Goal: Find specific page/section: Find specific page/section

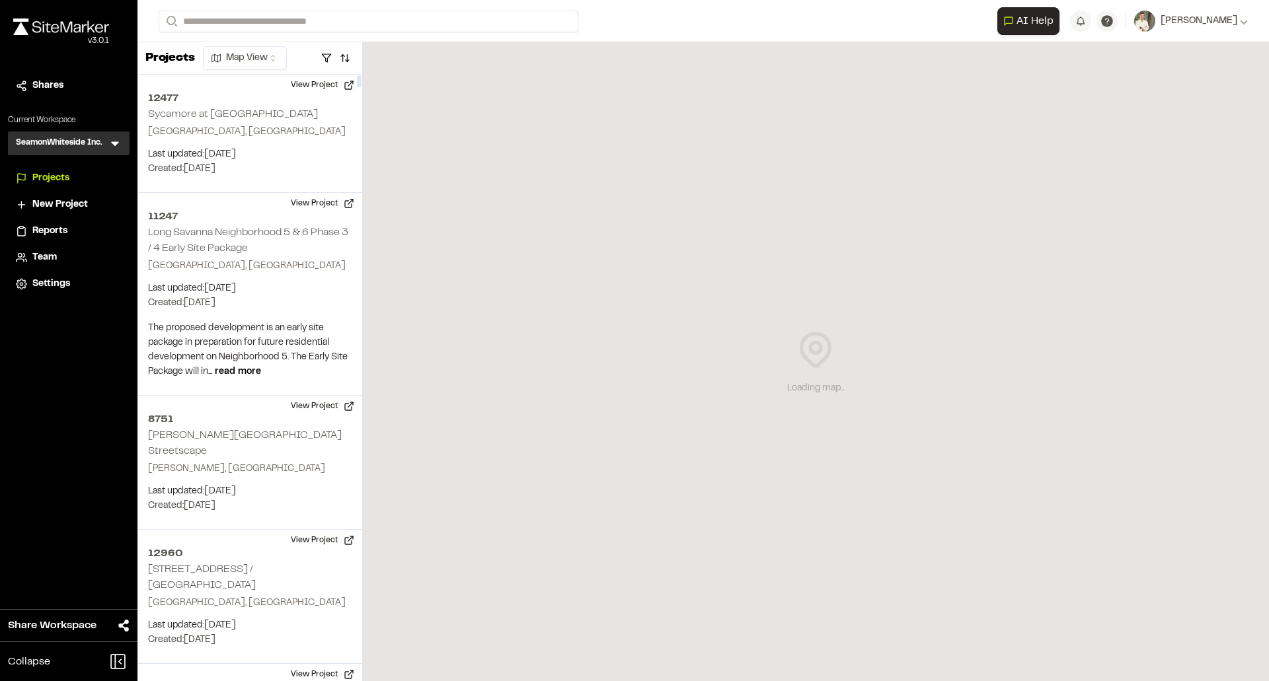
click at [635, 13] on form "Search" at bounding box center [578, 22] width 838 height 22
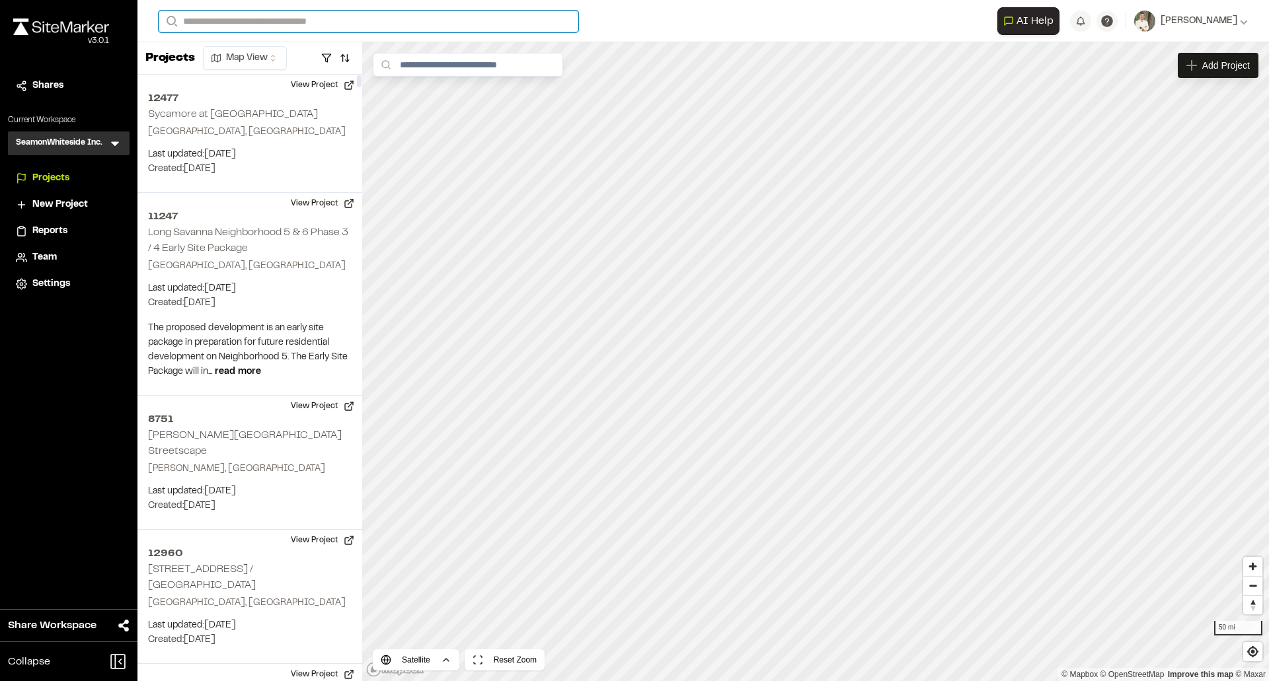
click at [512, 24] on input "Search" at bounding box center [369, 22] width 420 height 22
type input "*********"
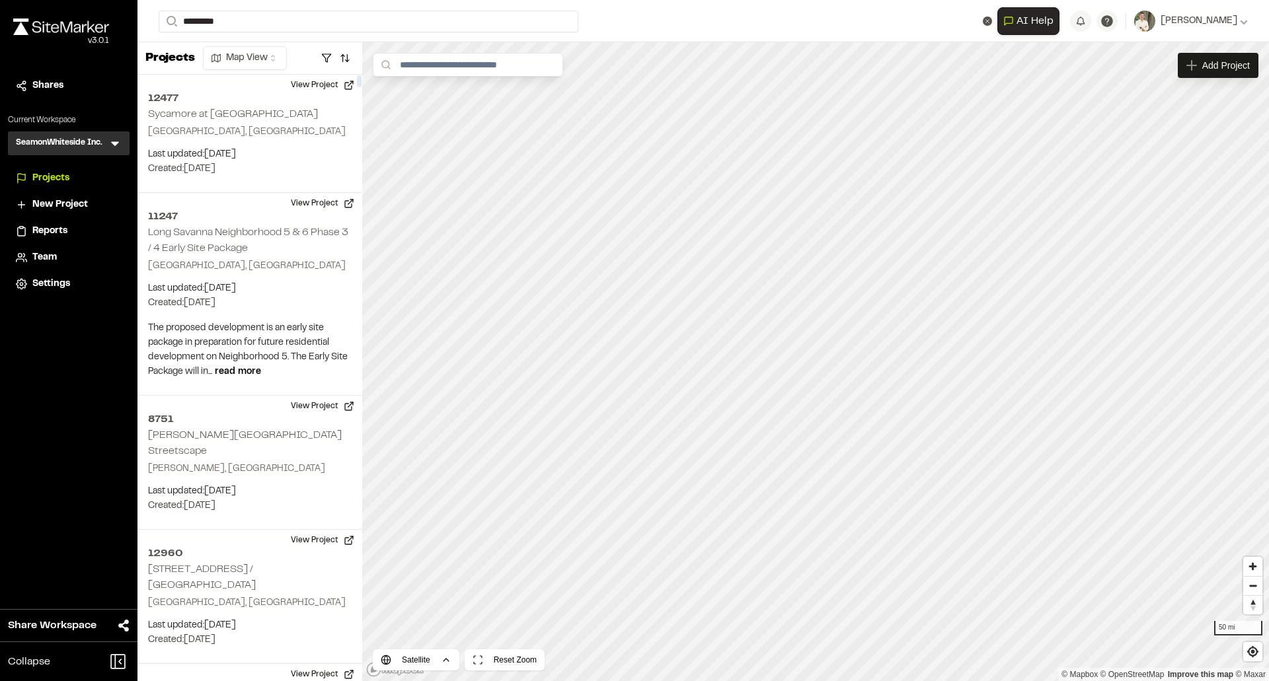
click at [326, 57] on p "[STREET_ADDRESS]" at bounding box center [264, 53] width 194 height 16
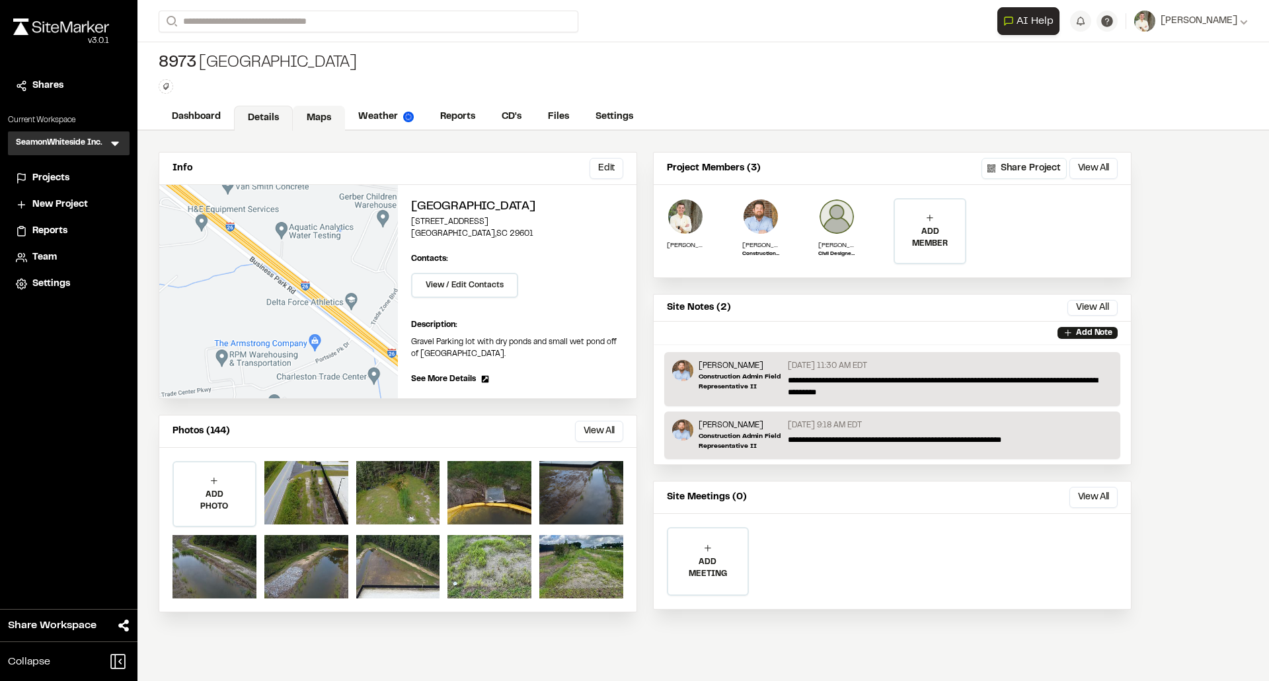
click at [315, 118] on link "Maps" at bounding box center [319, 118] width 52 height 25
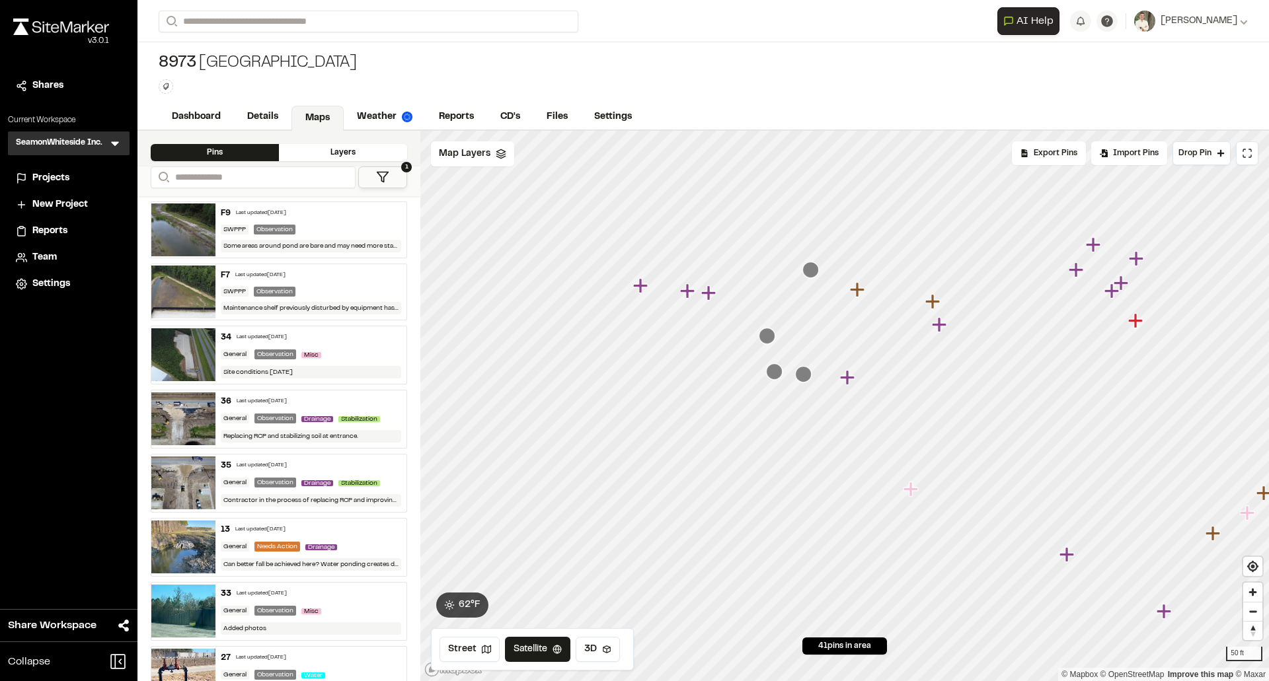
click at [809, 269] on icon "Map marker" at bounding box center [810, 270] width 17 height 17
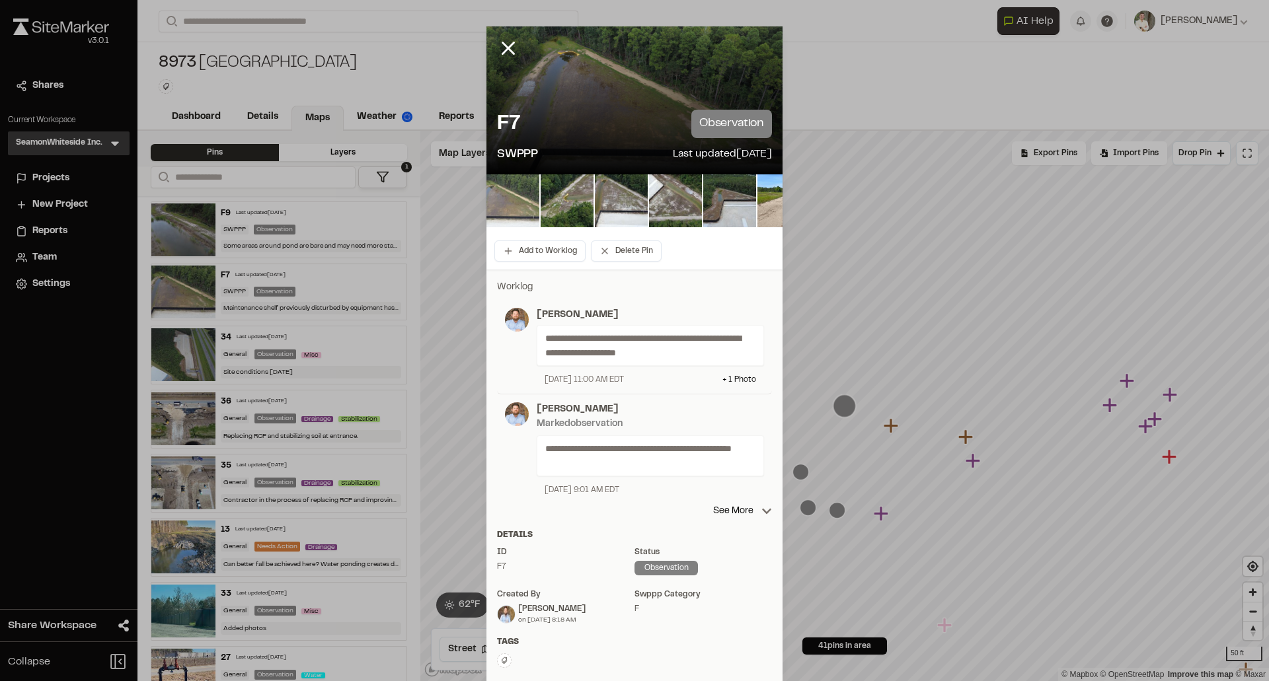
click at [514, 202] on img at bounding box center [512, 200] width 53 height 53
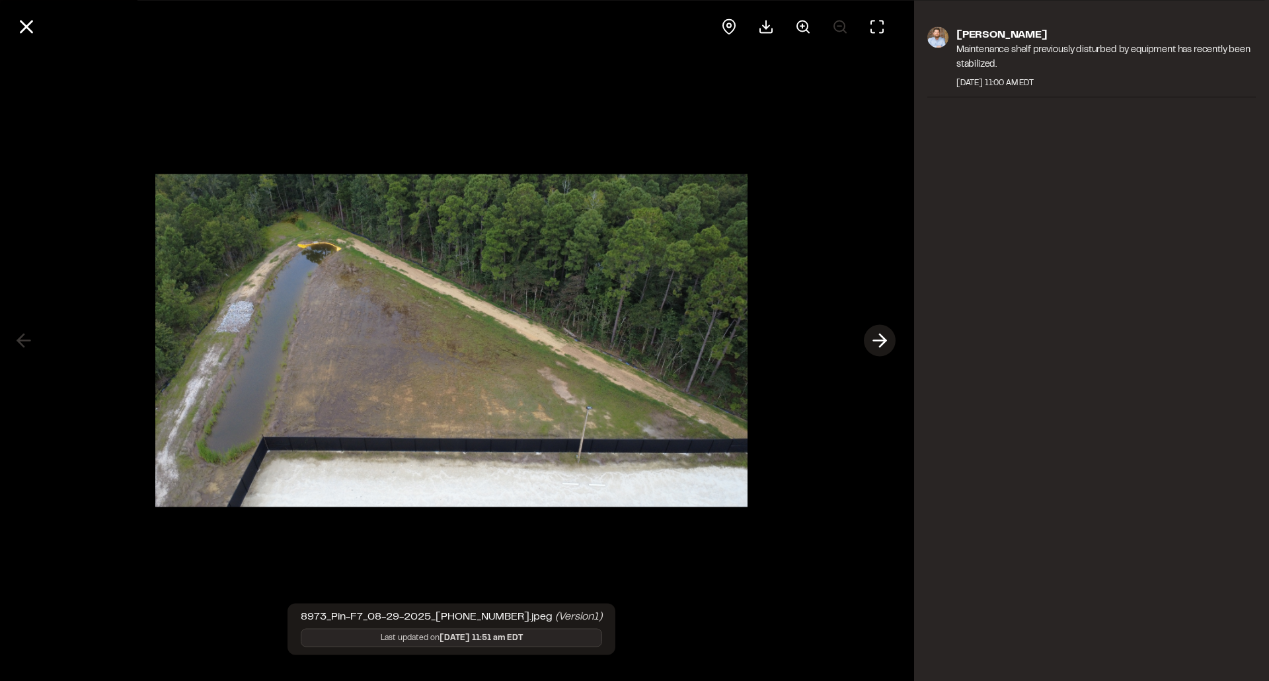
click at [877, 343] on icon at bounding box center [879, 341] width 21 height 22
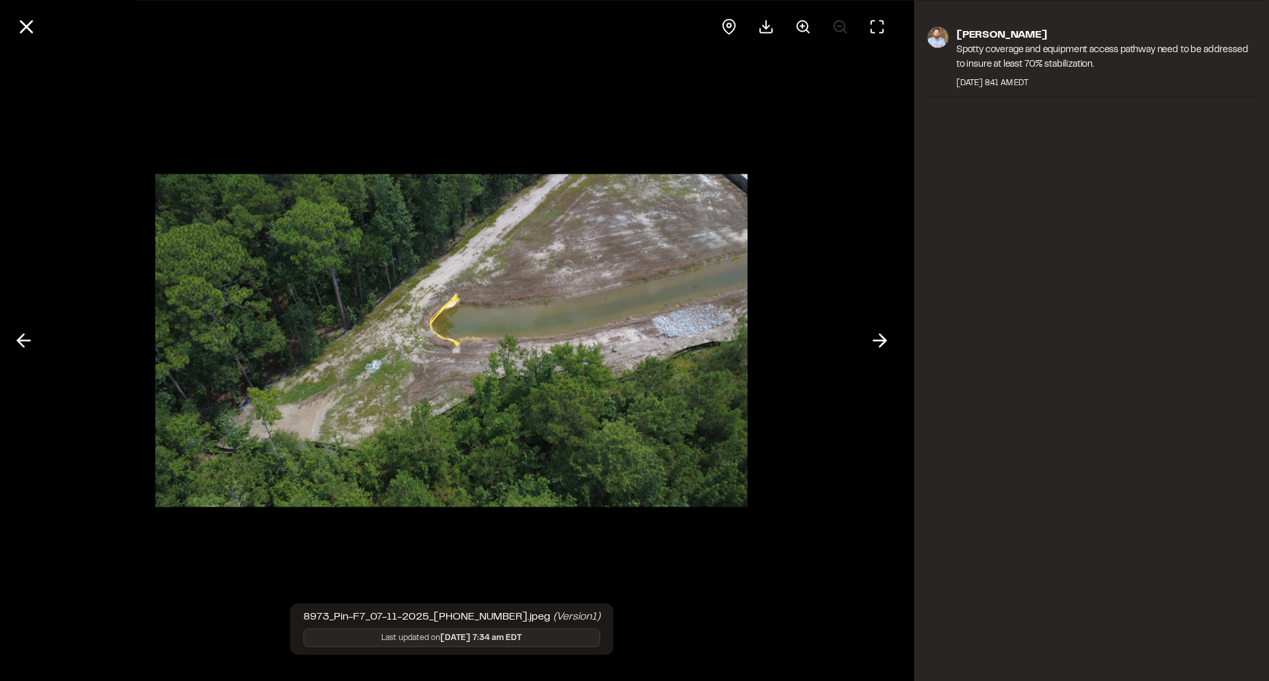
click at [30, 338] on icon at bounding box center [23, 341] width 21 height 22
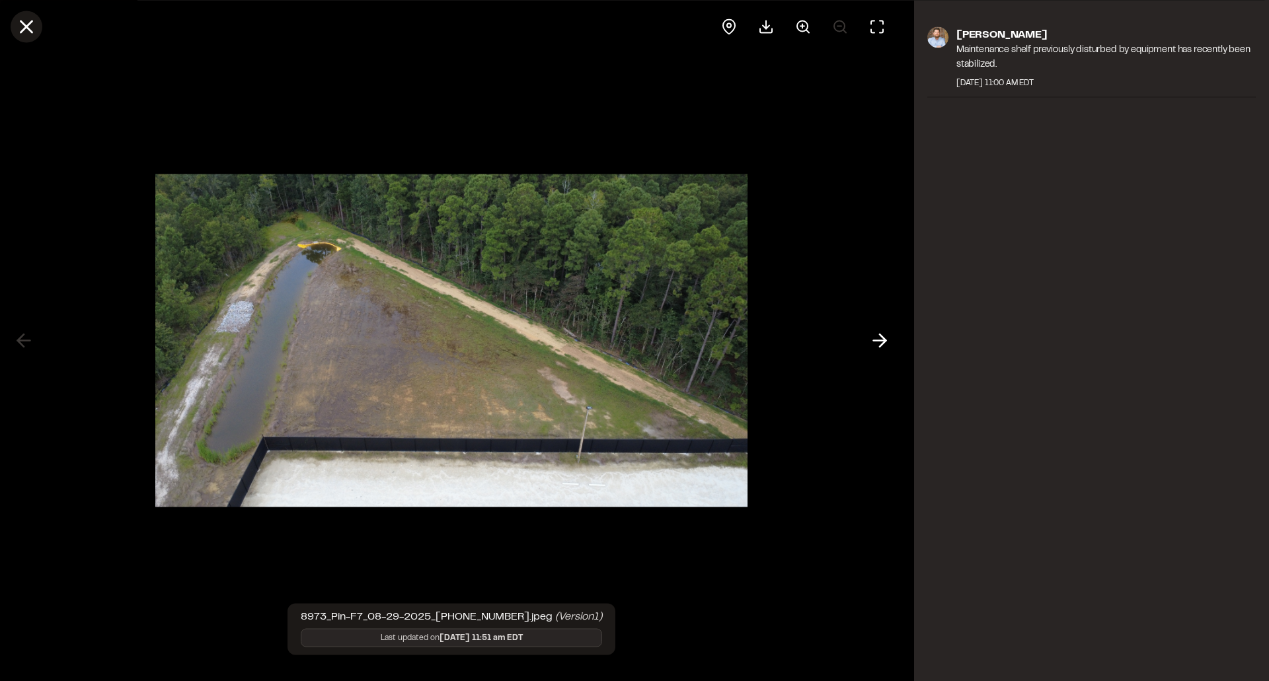
click at [26, 26] on line at bounding box center [26, 26] width 11 height 11
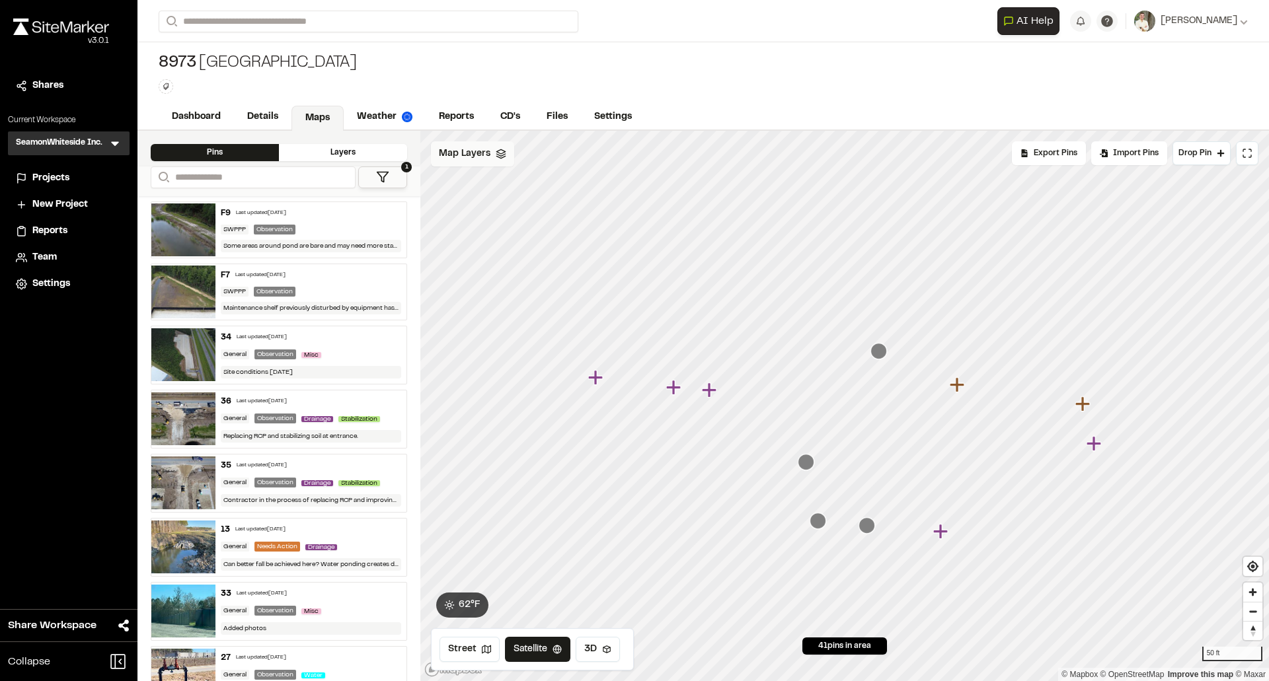
click at [486, 155] on span "Map Layers" at bounding box center [465, 154] width 52 height 15
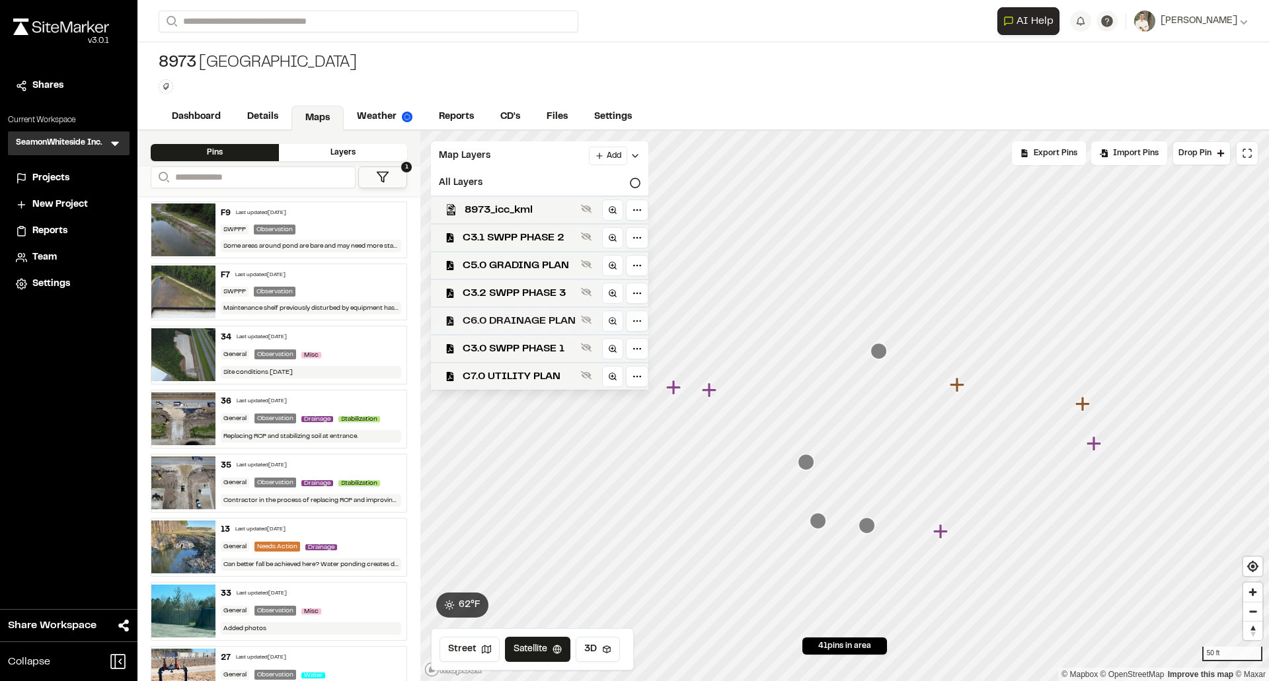
click at [532, 322] on span "C6.0 DRAINAGE PLAN" at bounding box center [518, 321] width 113 height 16
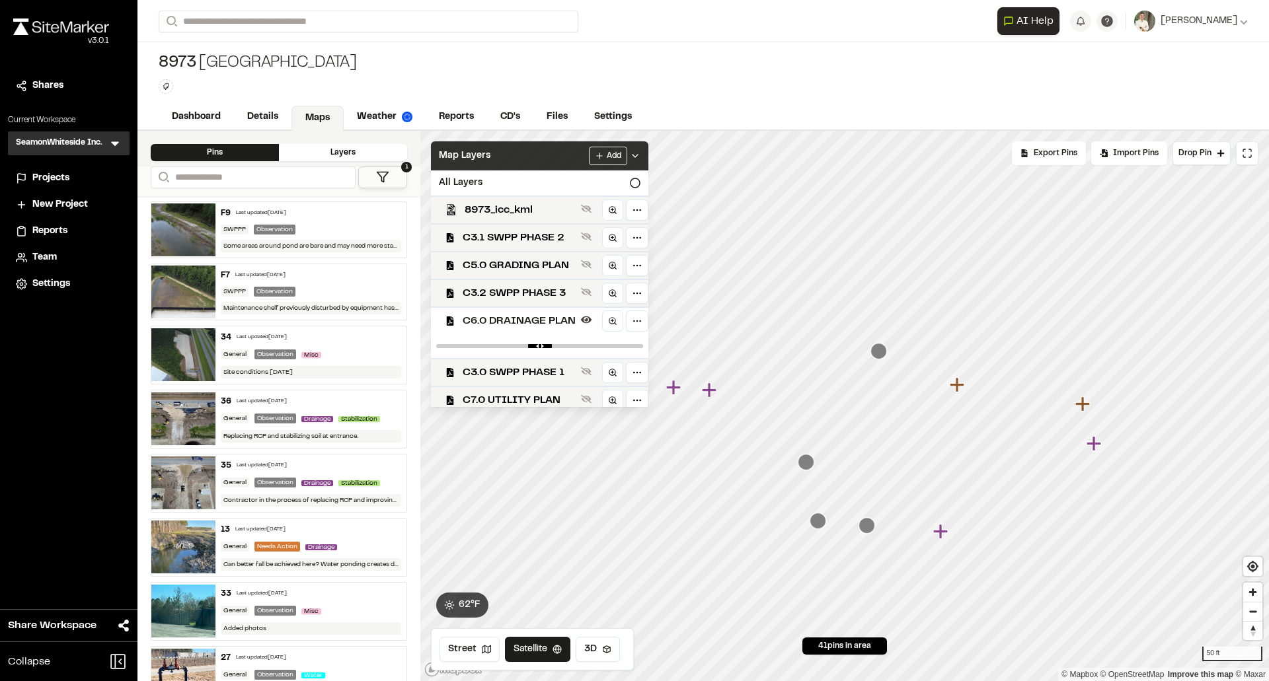
click at [640, 155] on icon at bounding box center [635, 156] width 11 height 11
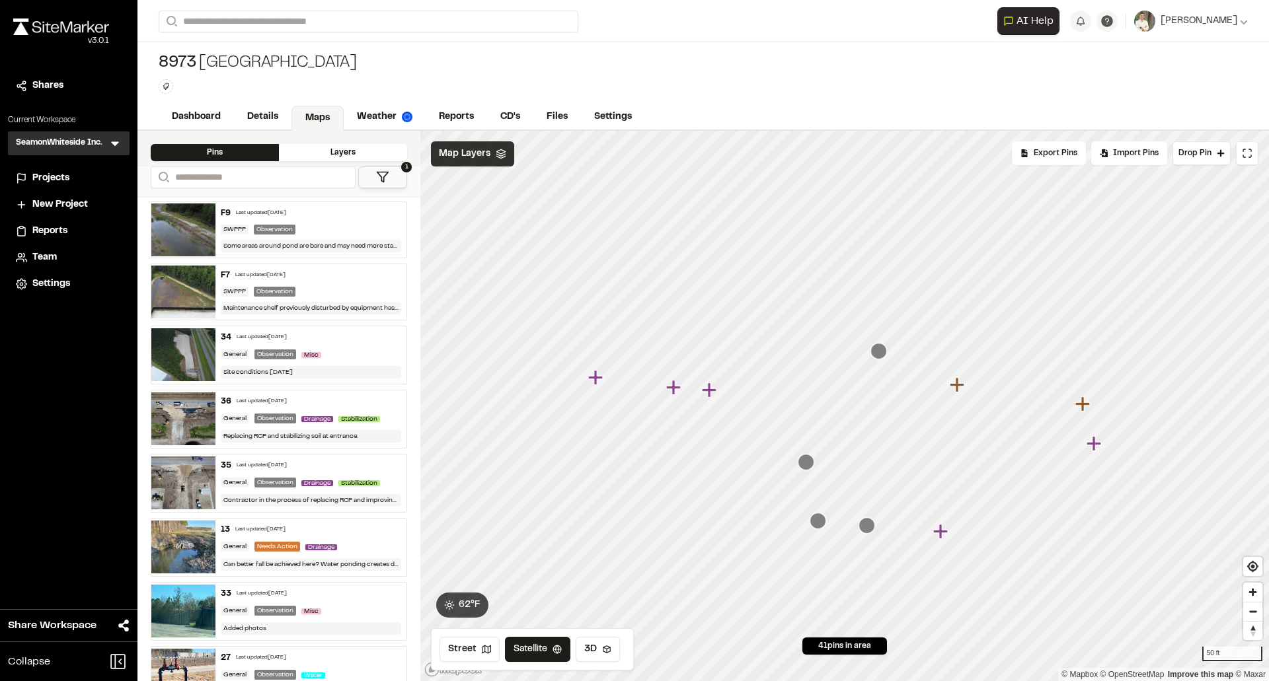
click at [809, 470] on icon "Map marker" at bounding box center [805, 462] width 17 height 17
click at [857, 468] on icon "Map marker" at bounding box center [856, 465] width 17 height 17
click at [897, 416] on icon "Map marker" at bounding box center [892, 410] width 17 height 17
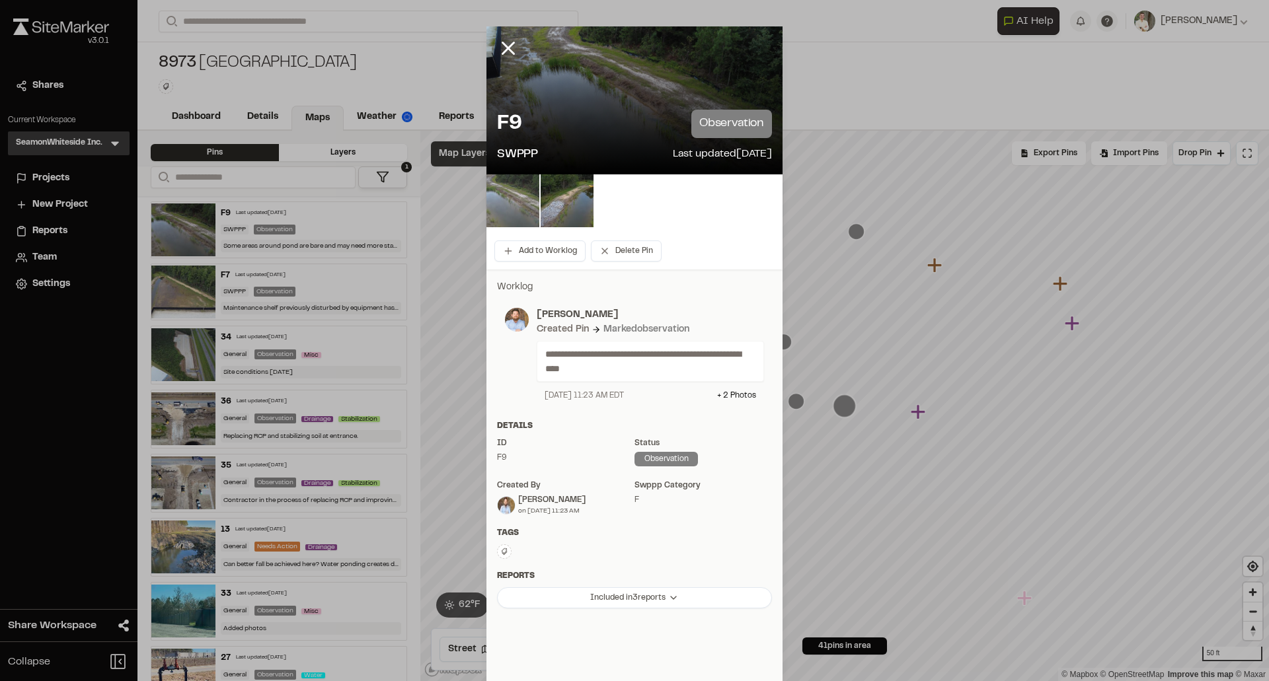
click at [517, 198] on img at bounding box center [512, 200] width 53 height 53
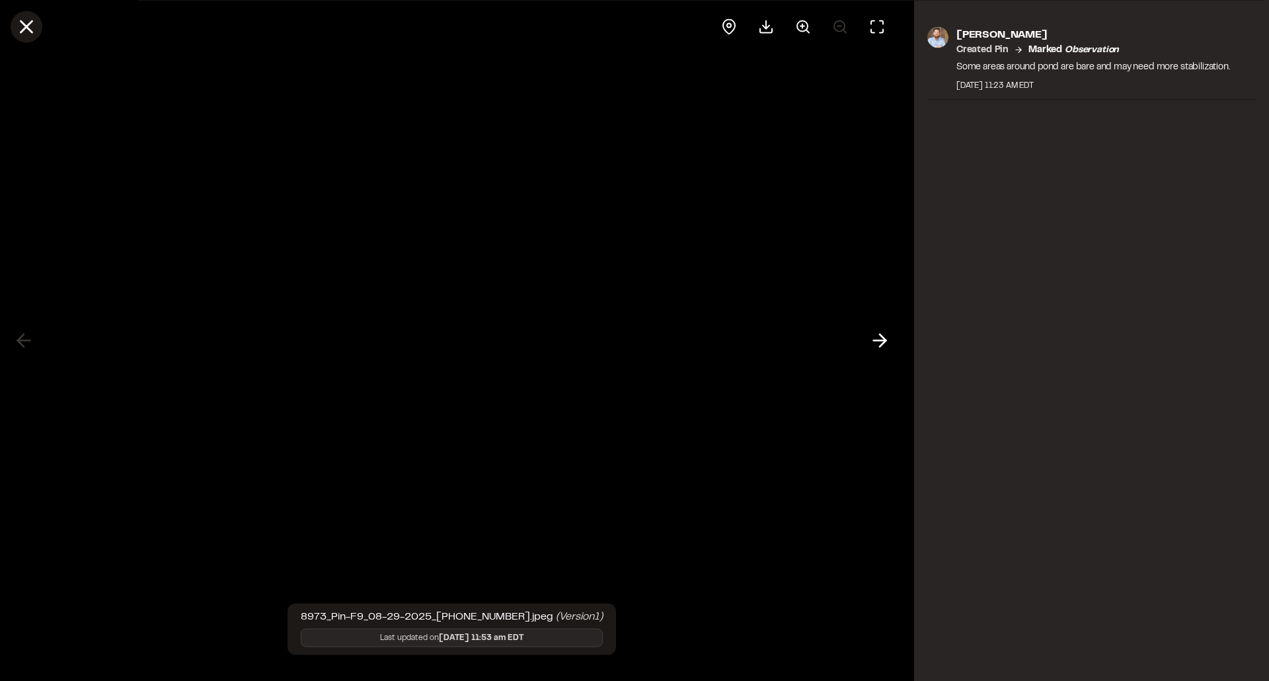
click at [26, 22] on icon at bounding box center [26, 26] width 22 height 22
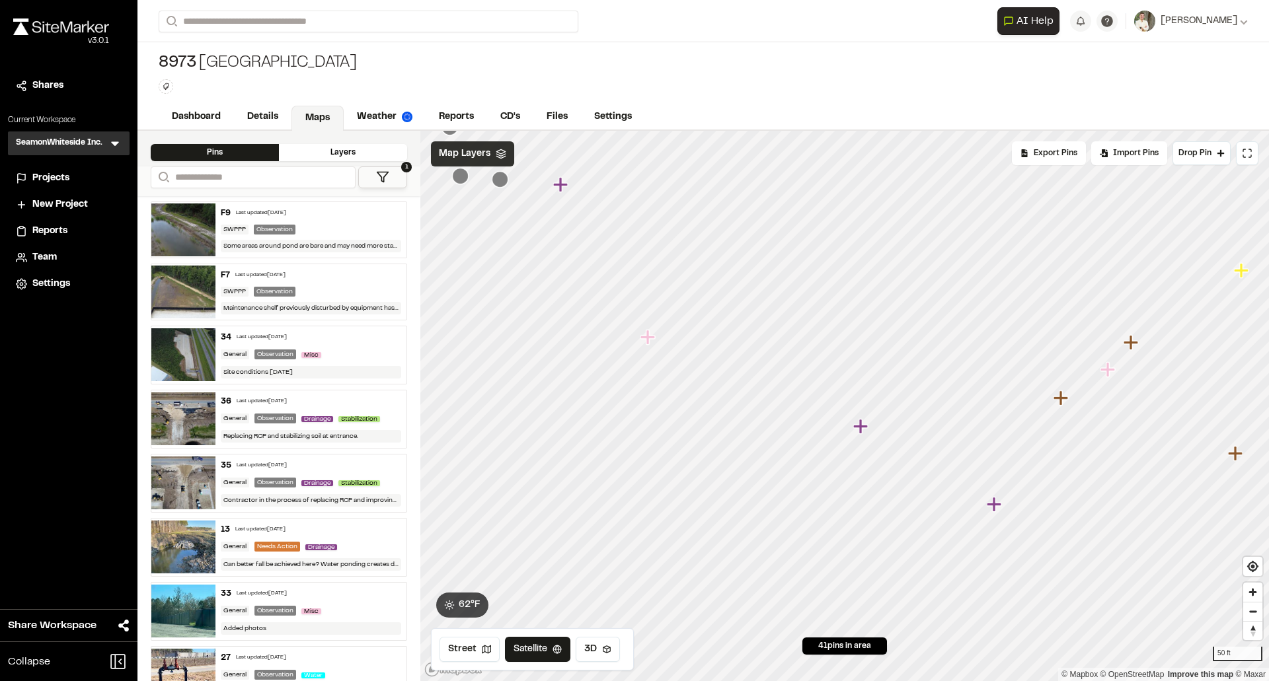
click at [647, 339] on icon "Map marker" at bounding box center [647, 337] width 15 height 15
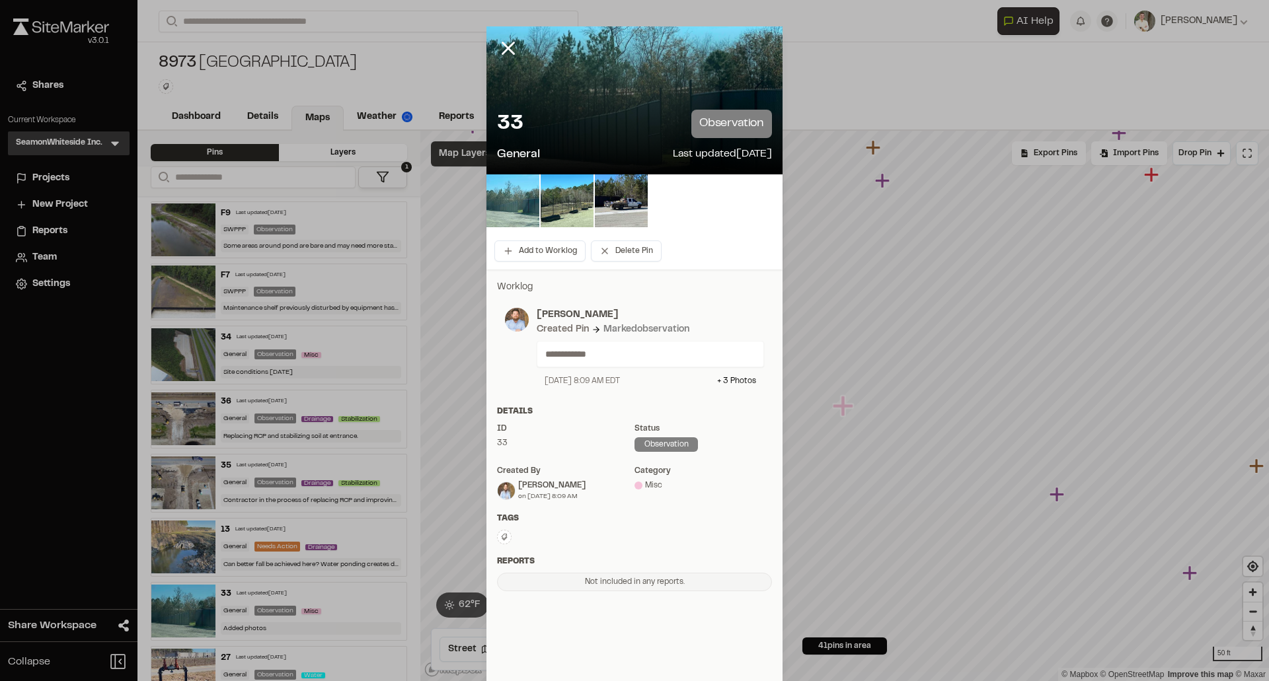
click at [503, 200] on img at bounding box center [512, 200] width 53 height 53
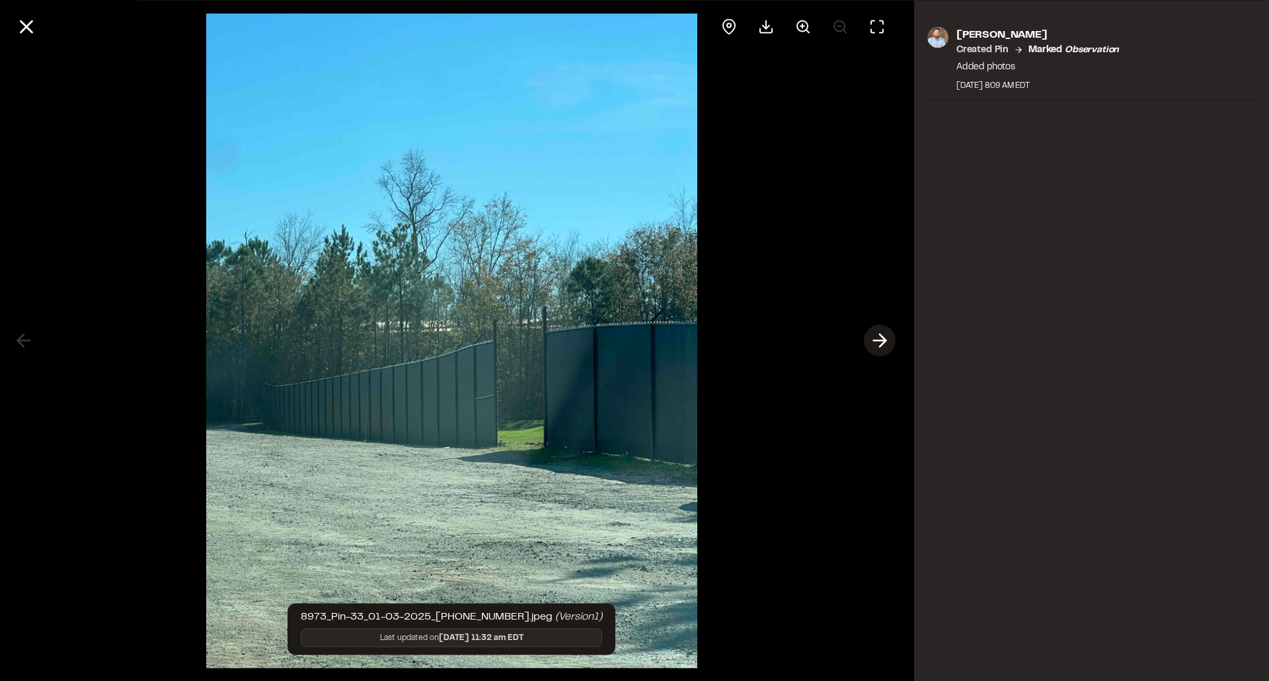
click at [880, 344] on icon at bounding box center [879, 341] width 21 height 22
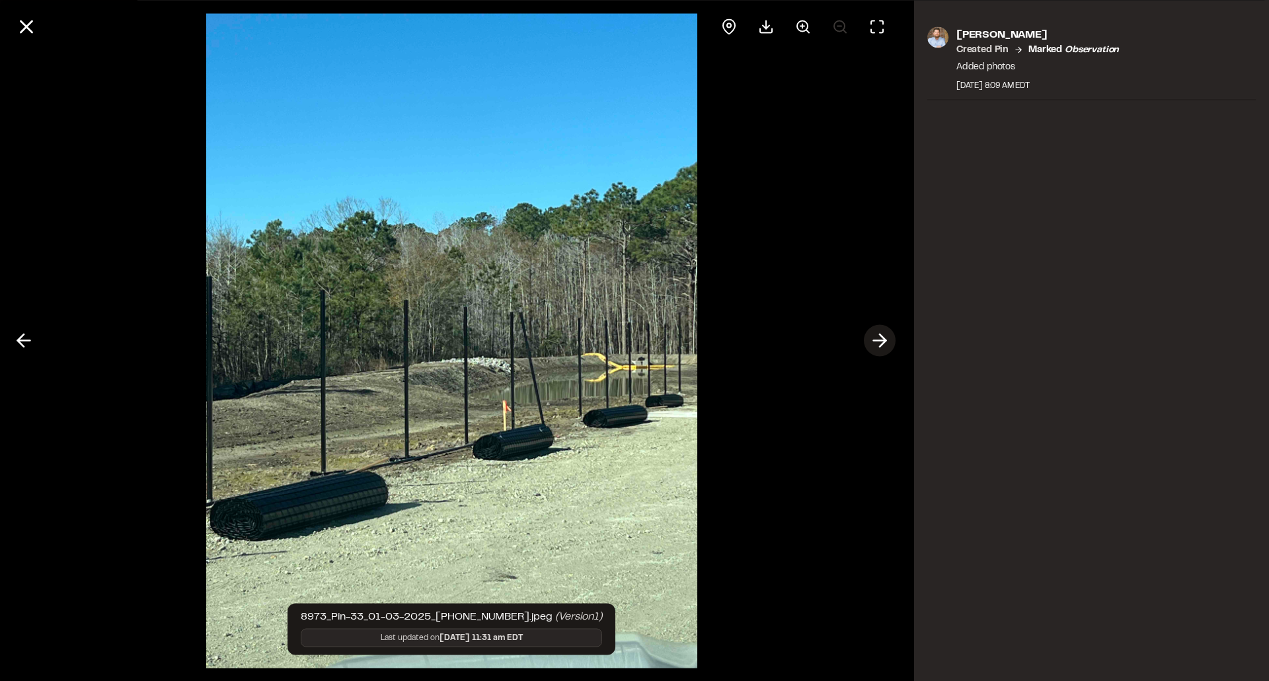
click at [880, 344] on icon at bounding box center [879, 341] width 21 height 22
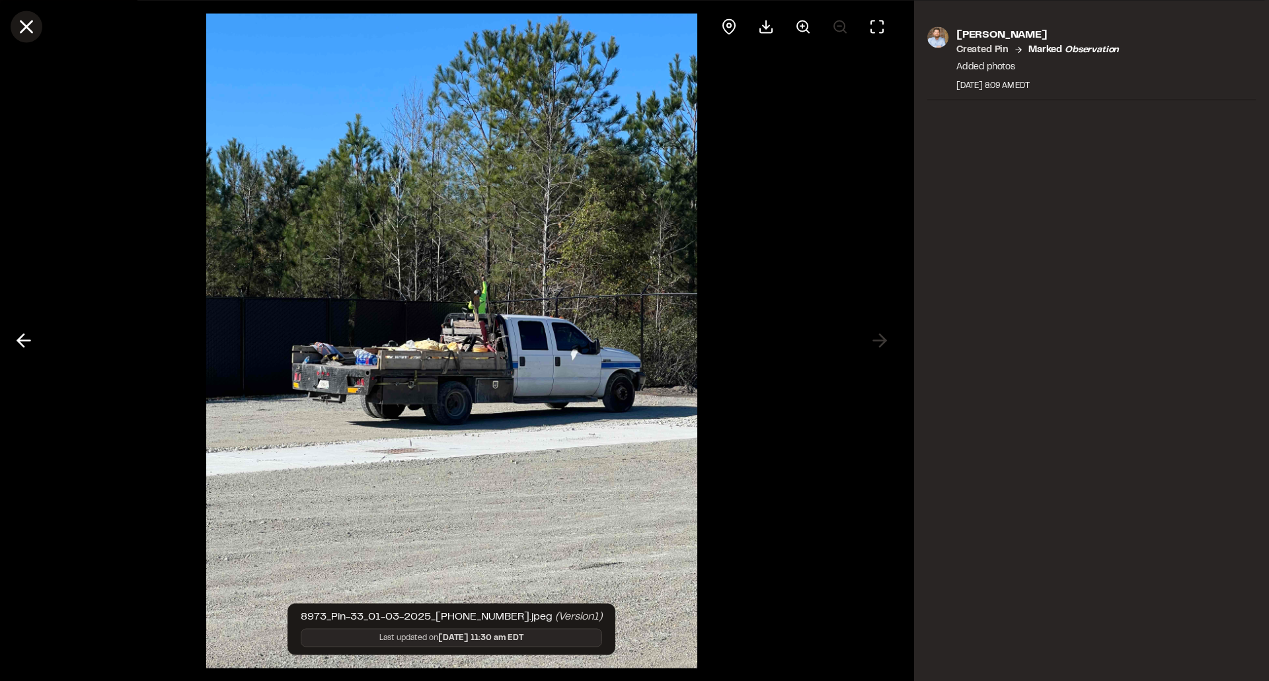
click at [25, 26] on line at bounding box center [26, 26] width 11 height 11
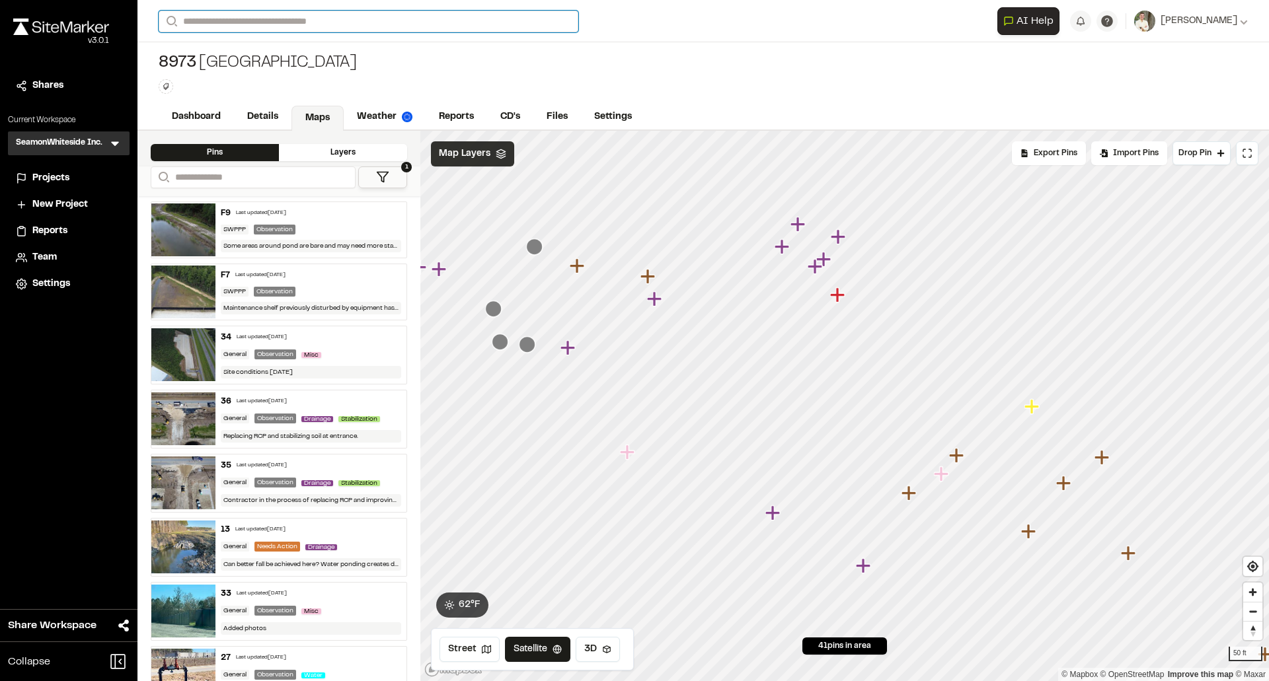
click at [323, 18] on input "Search" at bounding box center [369, 22] width 420 height 22
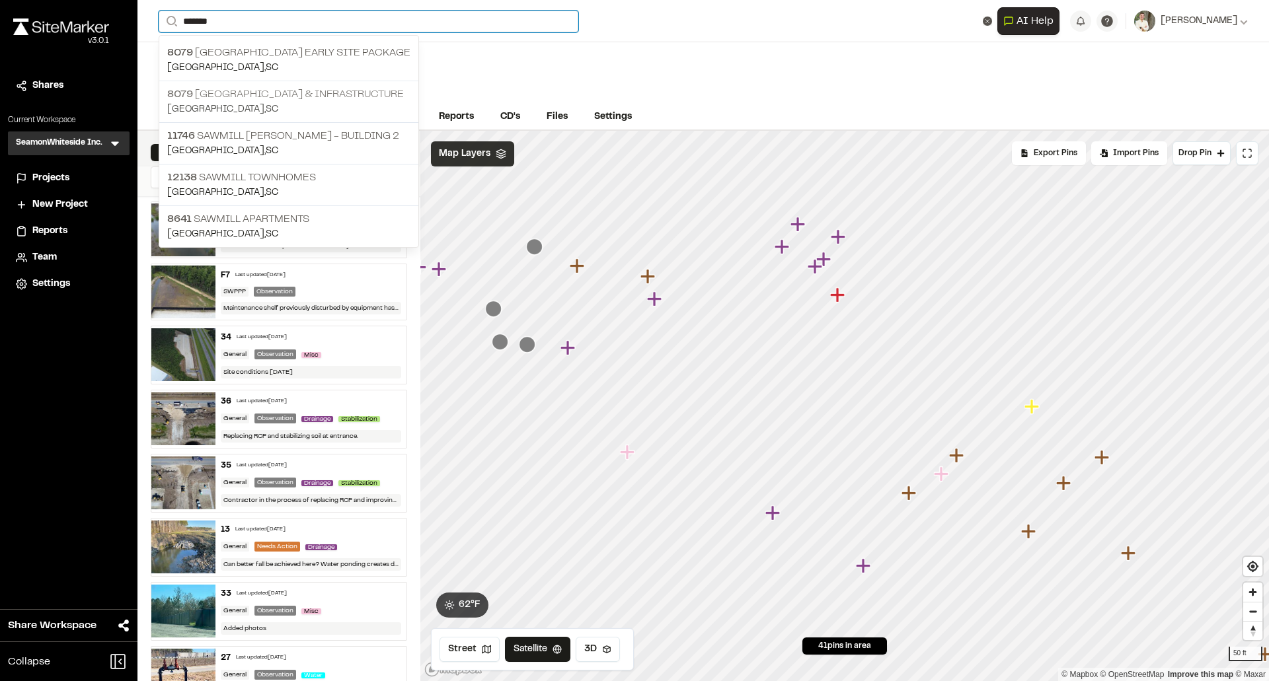
type input "*******"
click at [329, 100] on p "[STREET_ADDRESS] & Infrastructure" at bounding box center [288, 95] width 243 height 16
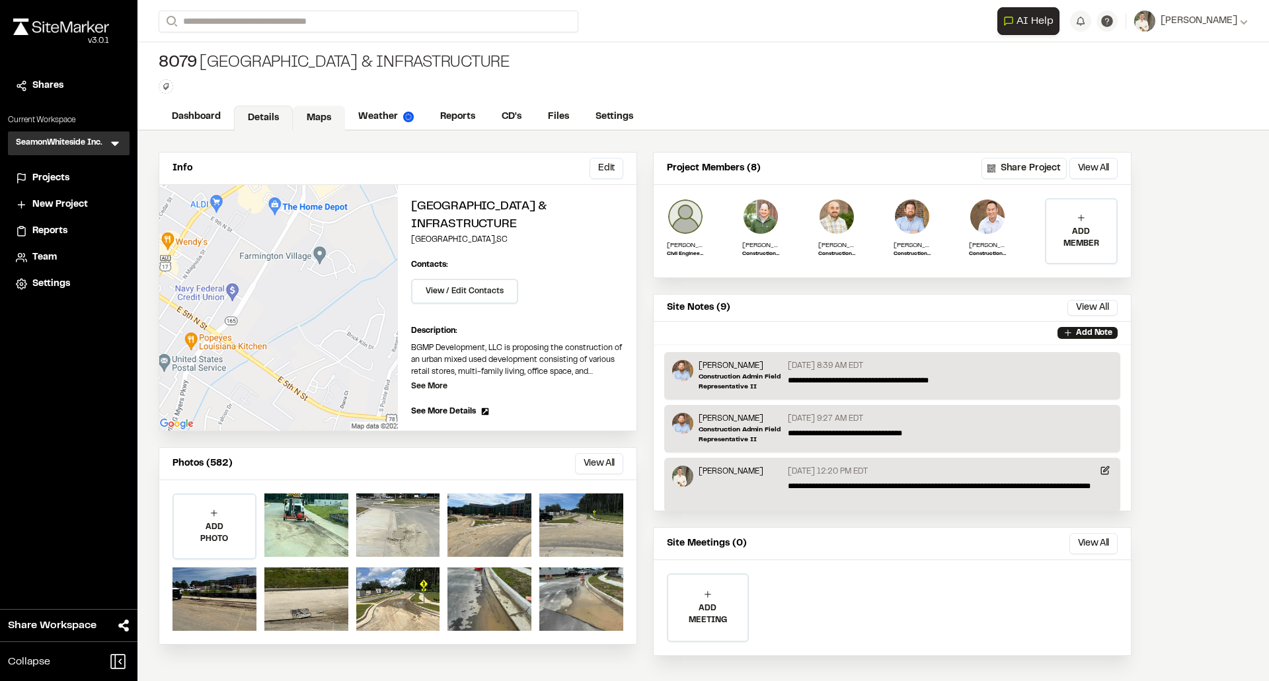
click at [315, 113] on link "Maps" at bounding box center [319, 118] width 52 height 25
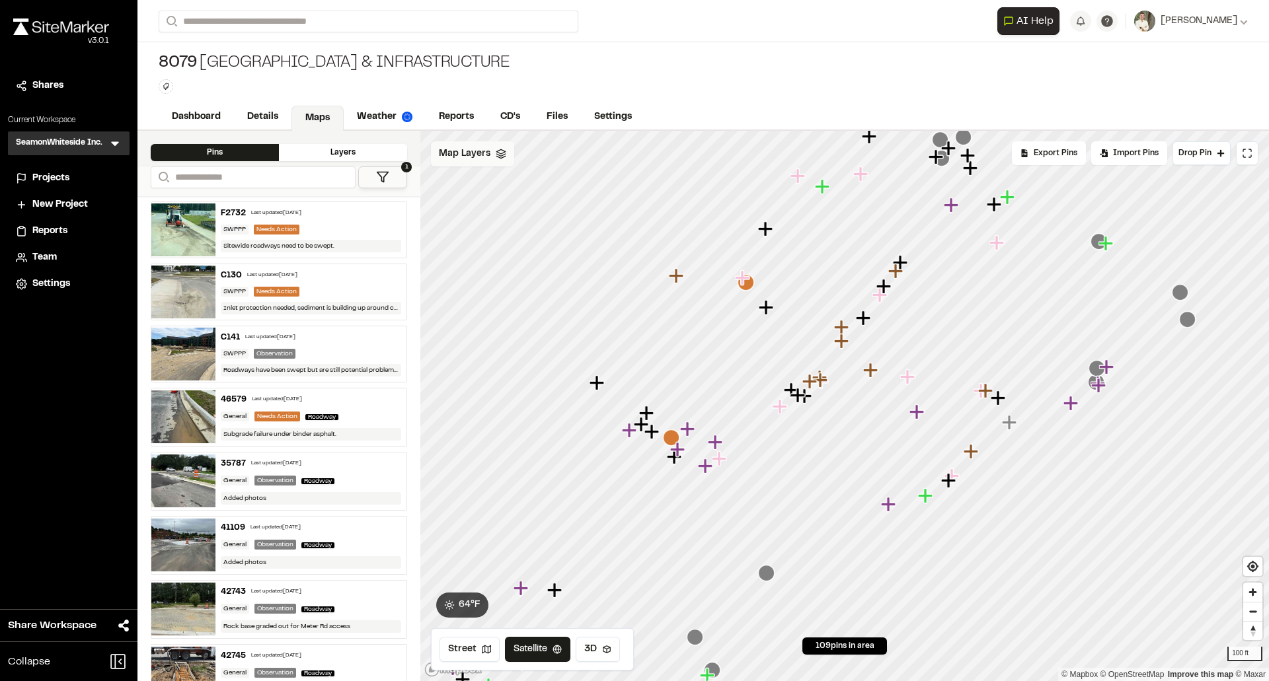
click at [458, 165] on div "Map Layers" at bounding box center [472, 153] width 83 height 25
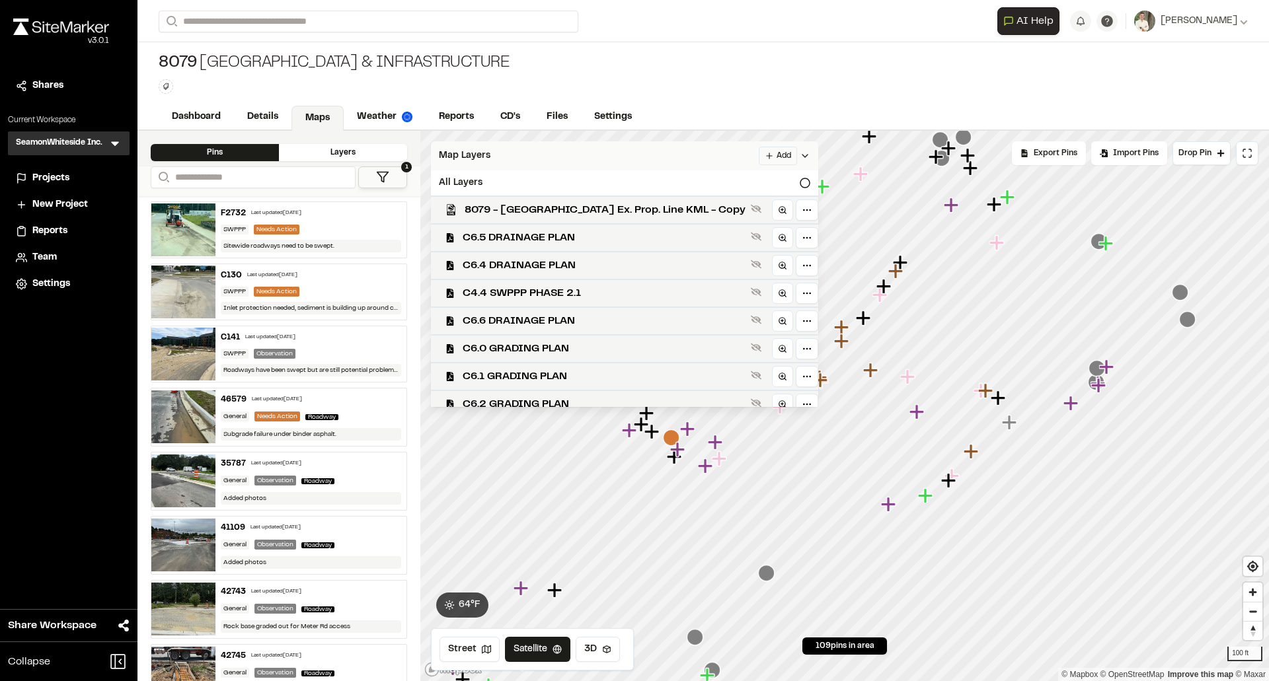
click at [799, 153] on icon at bounding box center [804, 156] width 11 height 11
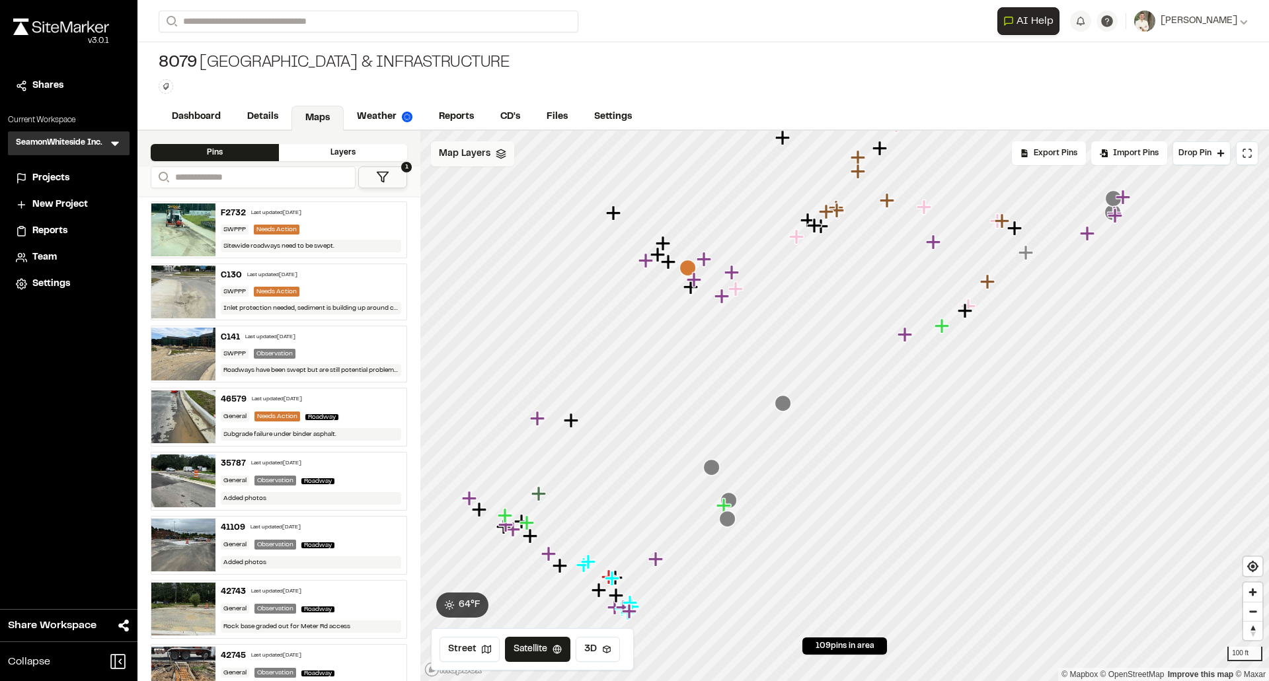
click at [848, 96] on div "**********" at bounding box center [702, 340] width 1131 height 681
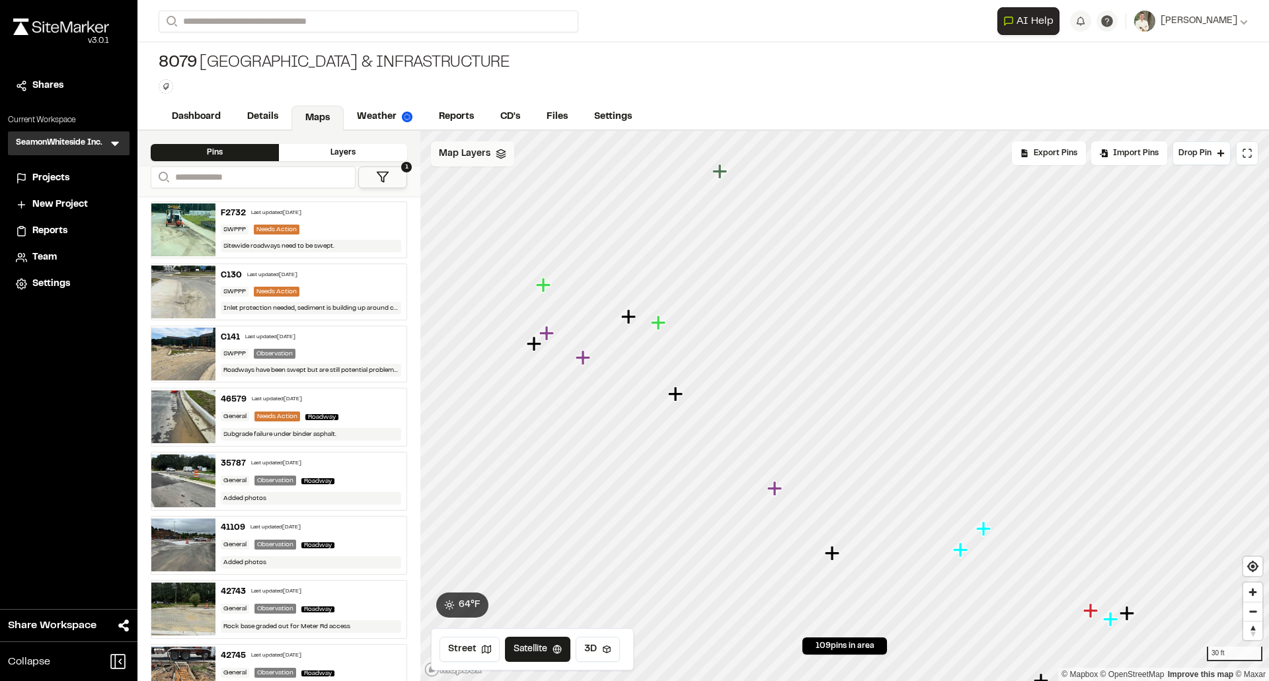
click at [625, 317] on icon "Map marker" at bounding box center [628, 316] width 15 height 15
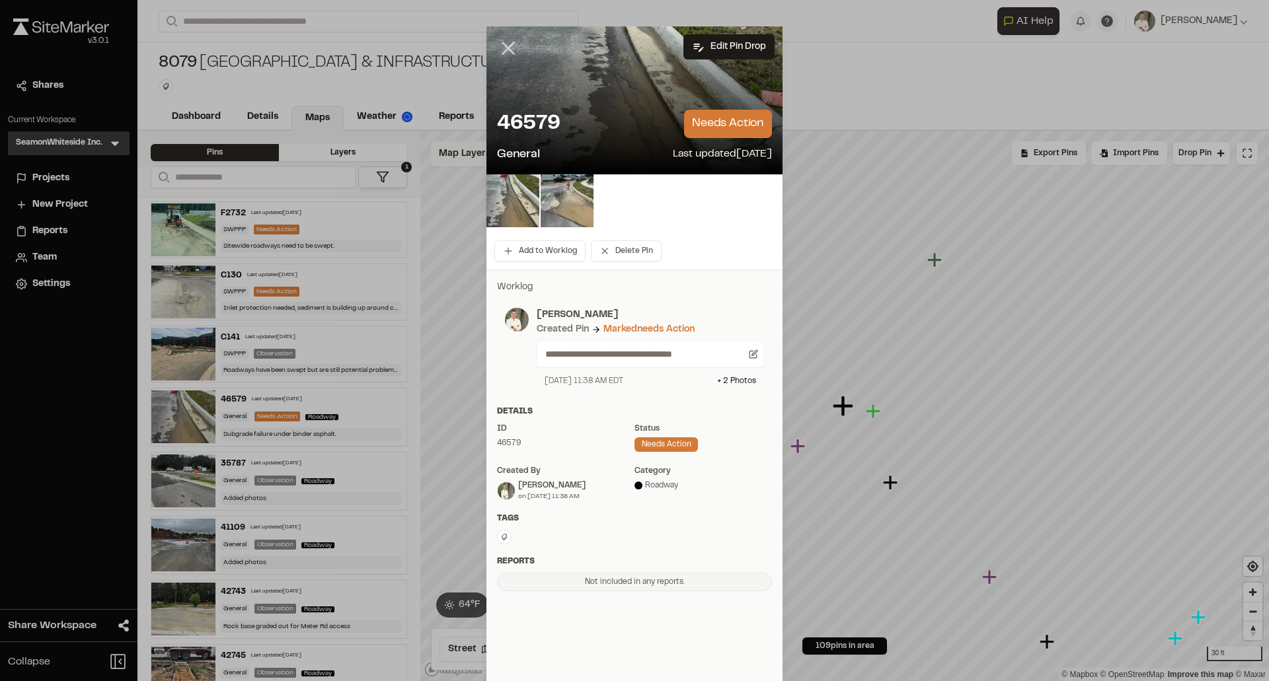
click at [498, 49] on icon at bounding box center [508, 48] width 22 height 22
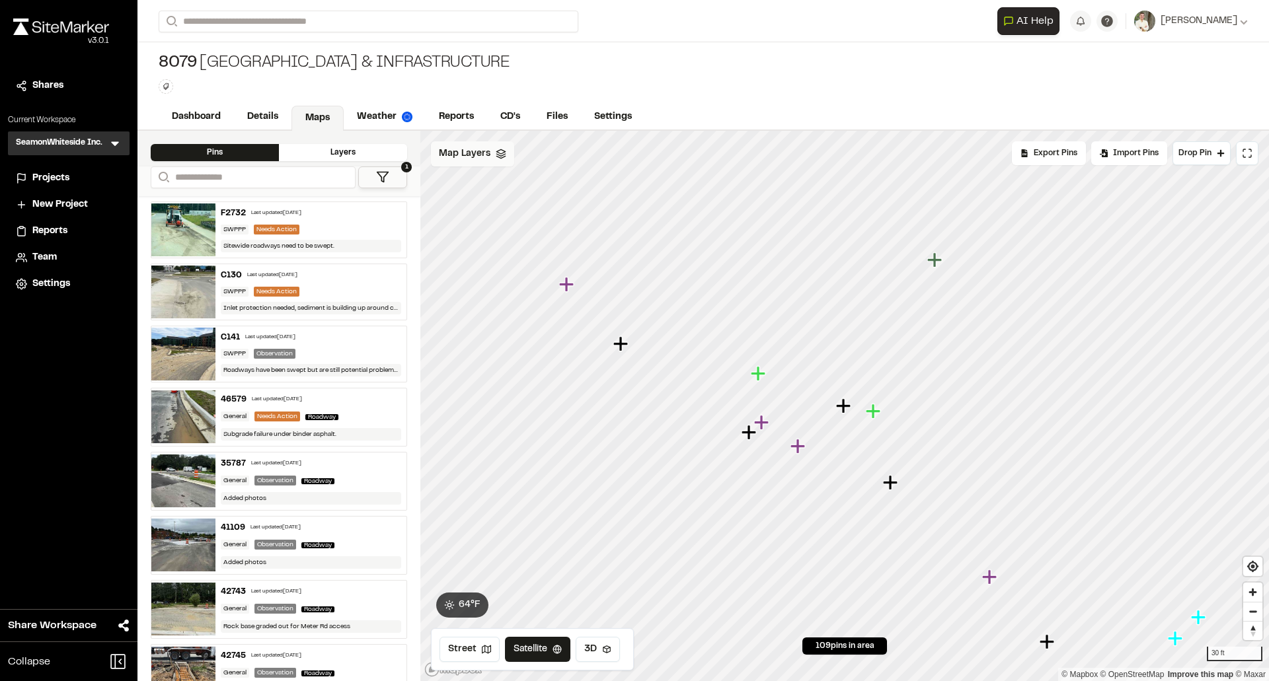
click at [752, 436] on icon "Map marker" at bounding box center [749, 432] width 17 height 17
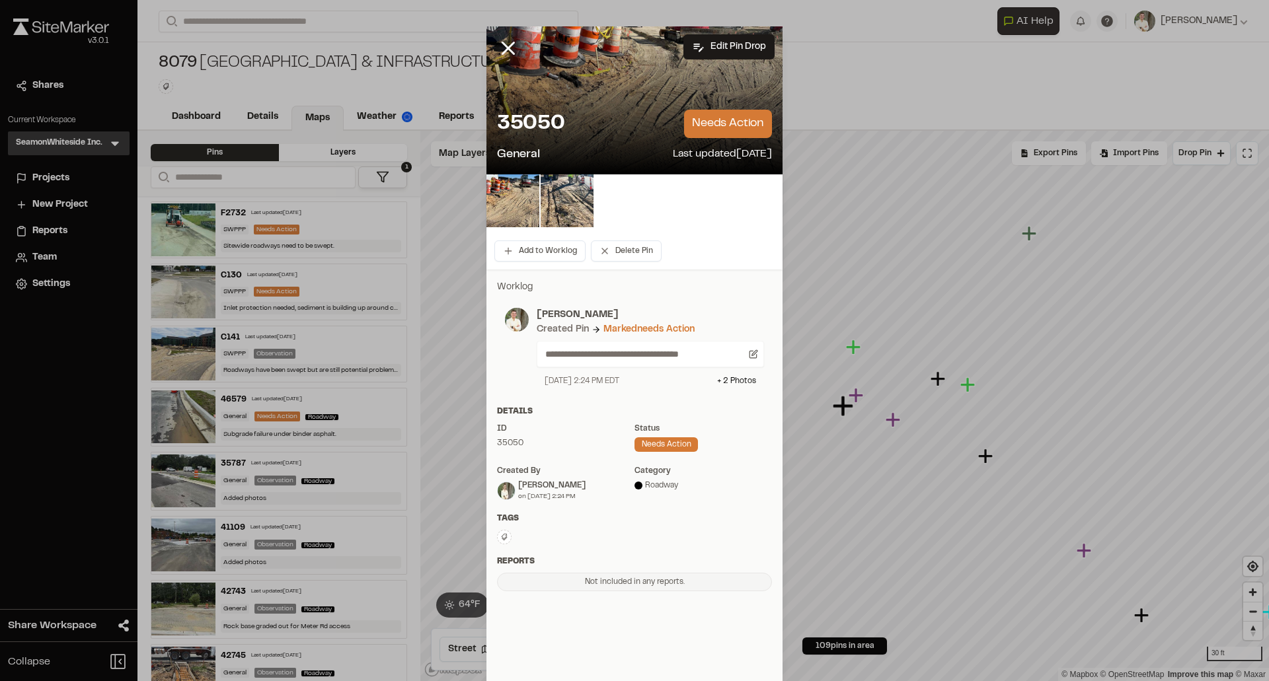
click at [506, 49] on icon at bounding box center [508, 48] width 22 height 22
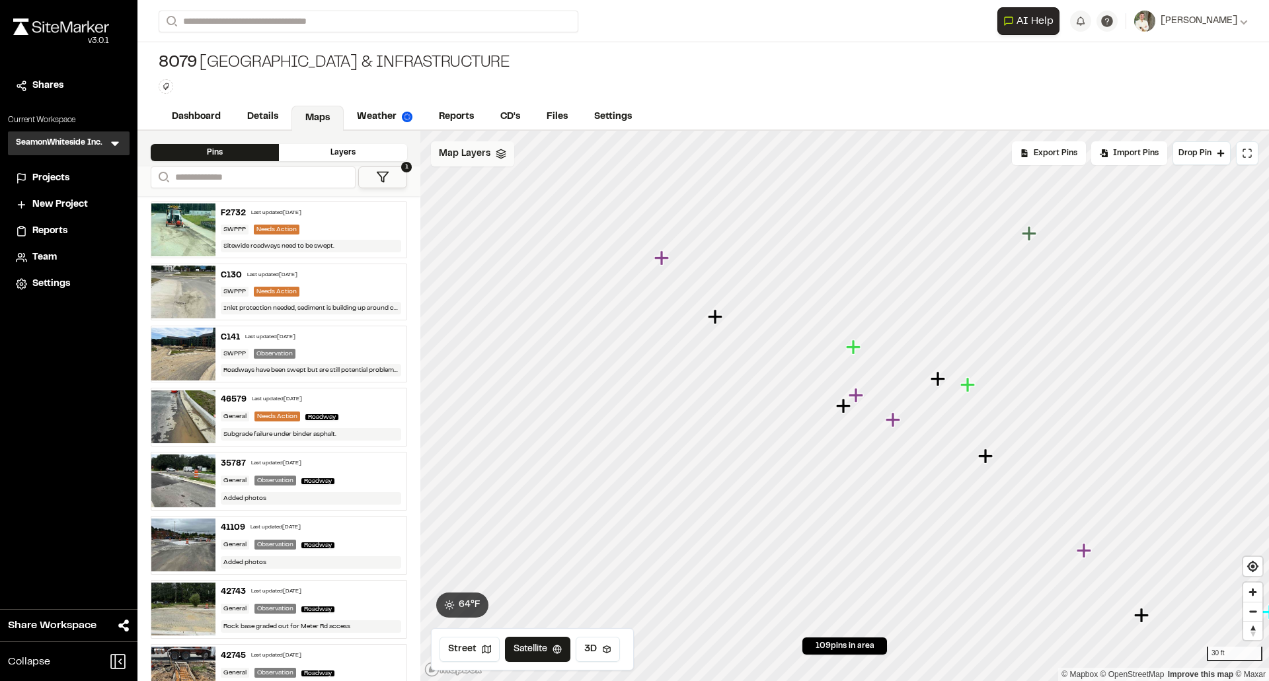
click at [994, 459] on icon "Map marker" at bounding box center [986, 456] width 17 height 17
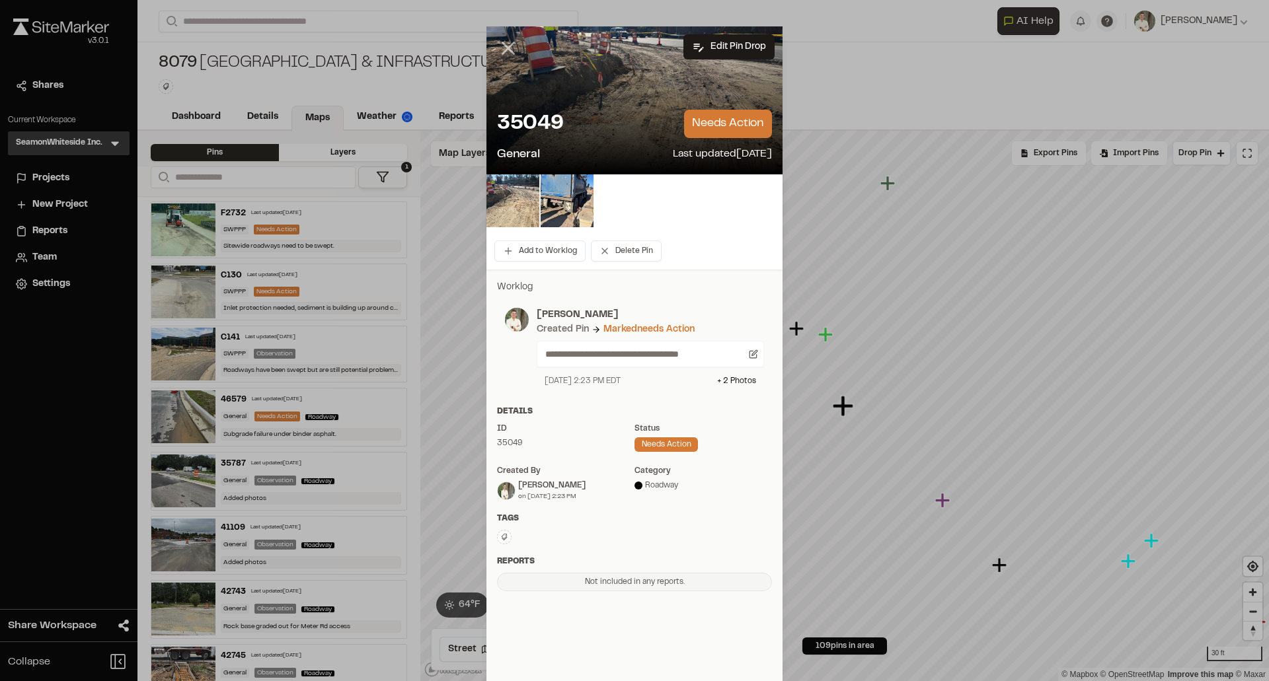
click at [499, 48] on icon at bounding box center [508, 48] width 22 height 22
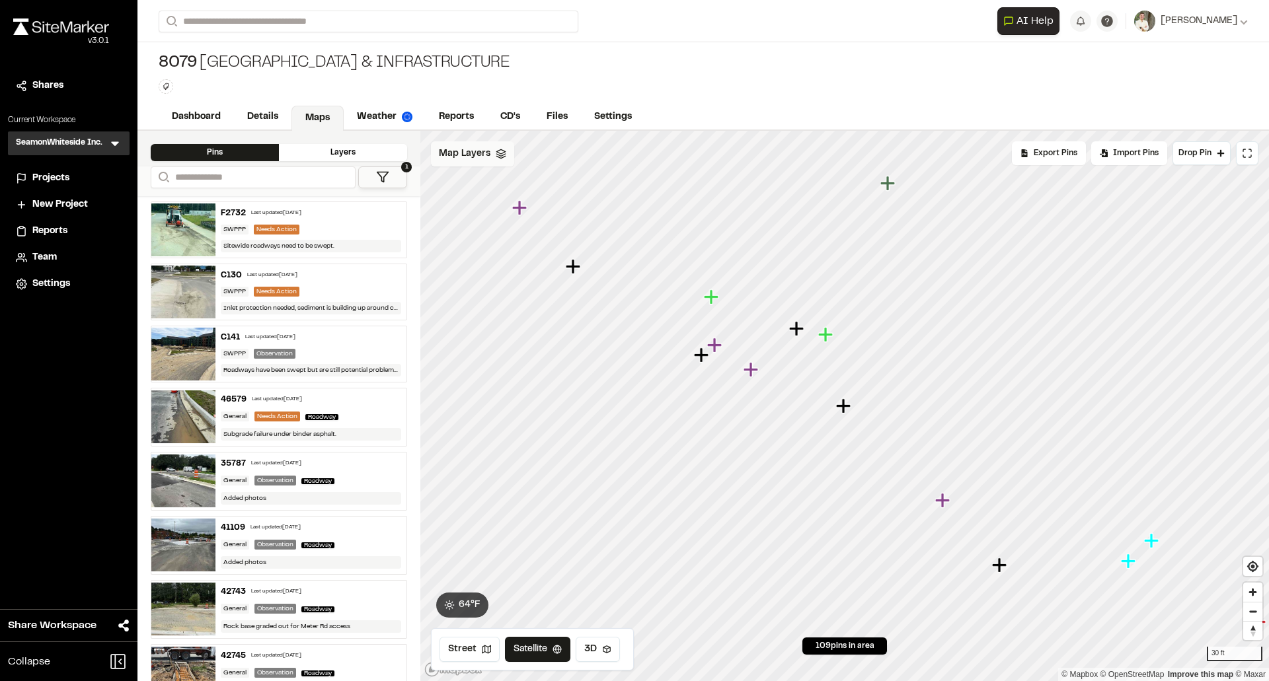
click at [832, 338] on icon "Map marker" at bounding box center [826, 334] width 17 height 17
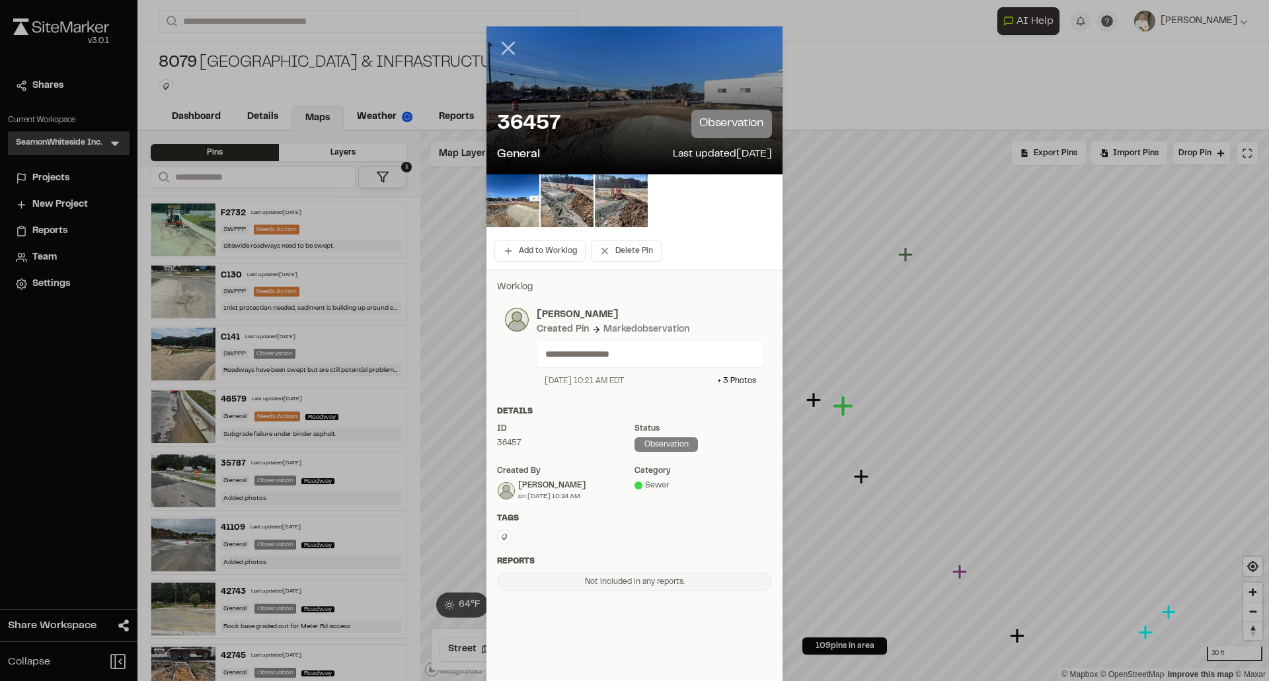
click at [499, 51] on icon at bounding box center [508, 48] width 22 height 22
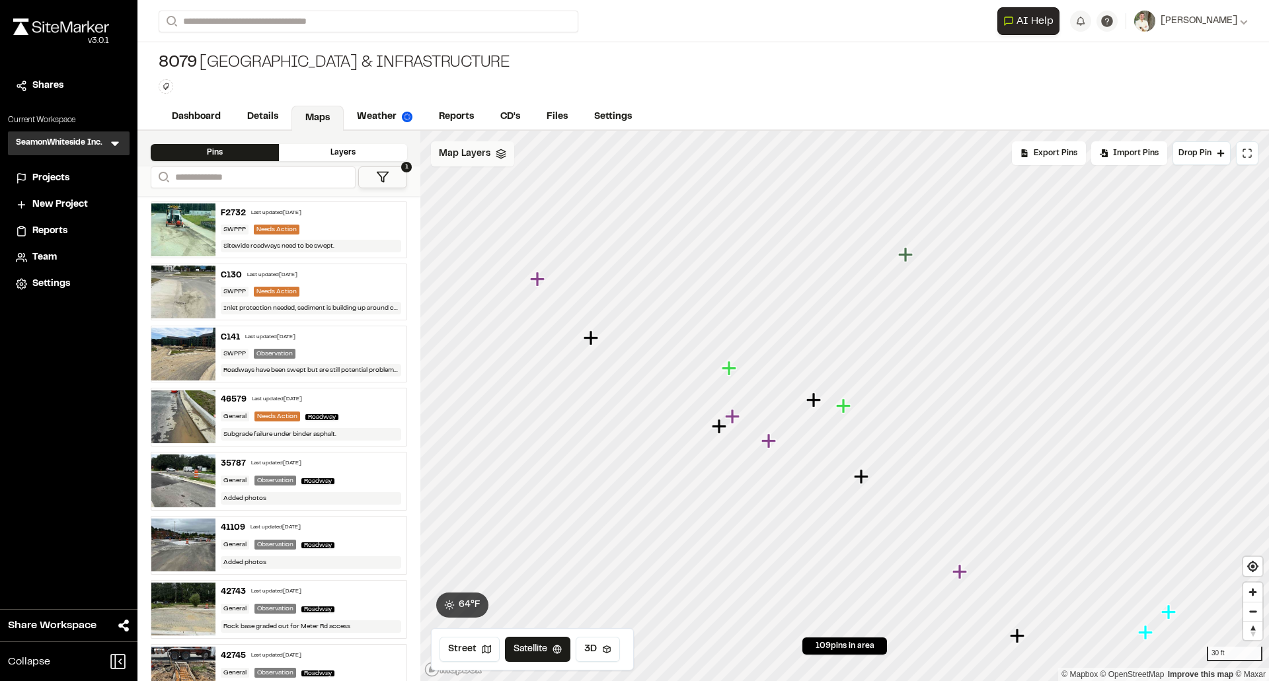
click at [771, 439] on icon "Map marker" at bounding box center [769, 441] width 17 height 17
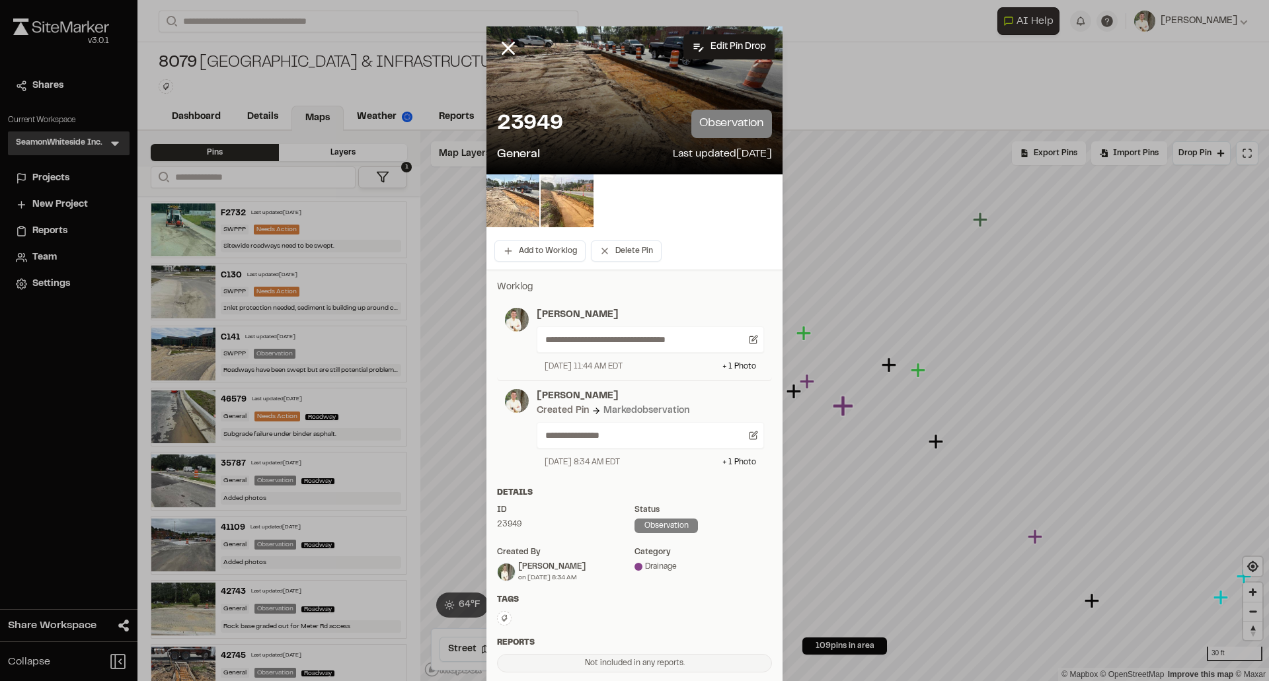
click at [511, 199] on img at bounding box center [512, 200] width 53 height 53
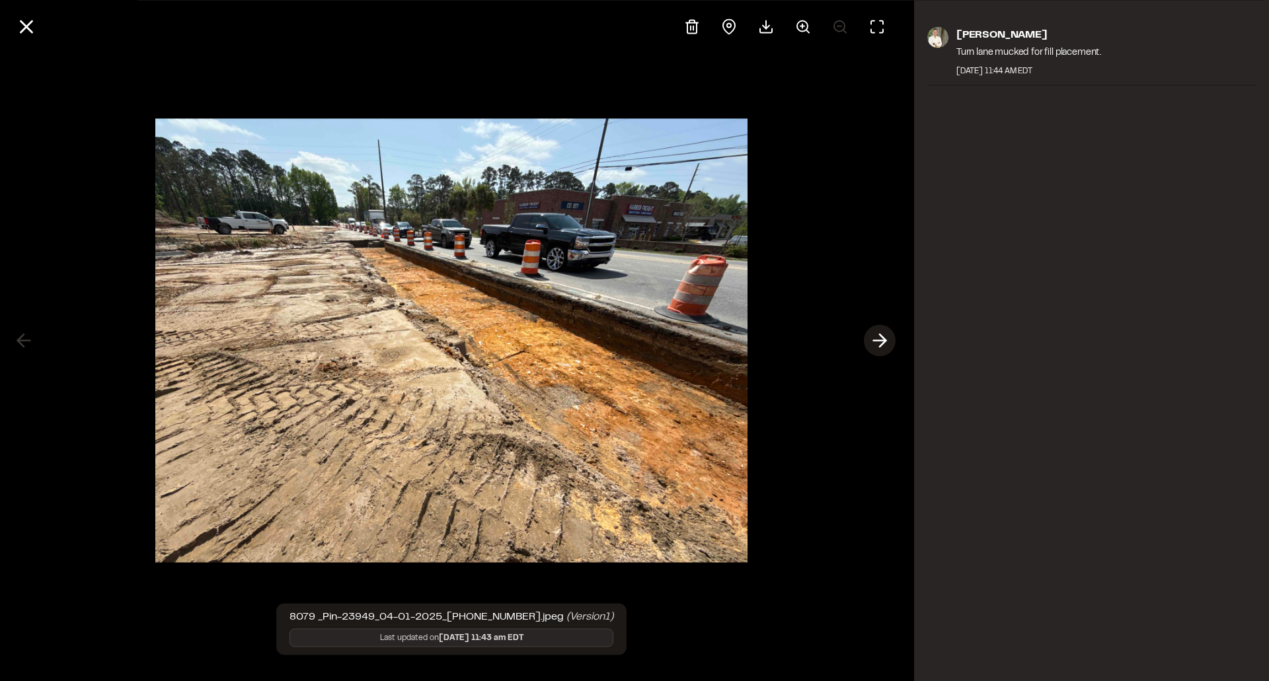
click at [877, 342] on icon at bounding box center [879, 341] width 21 height 22
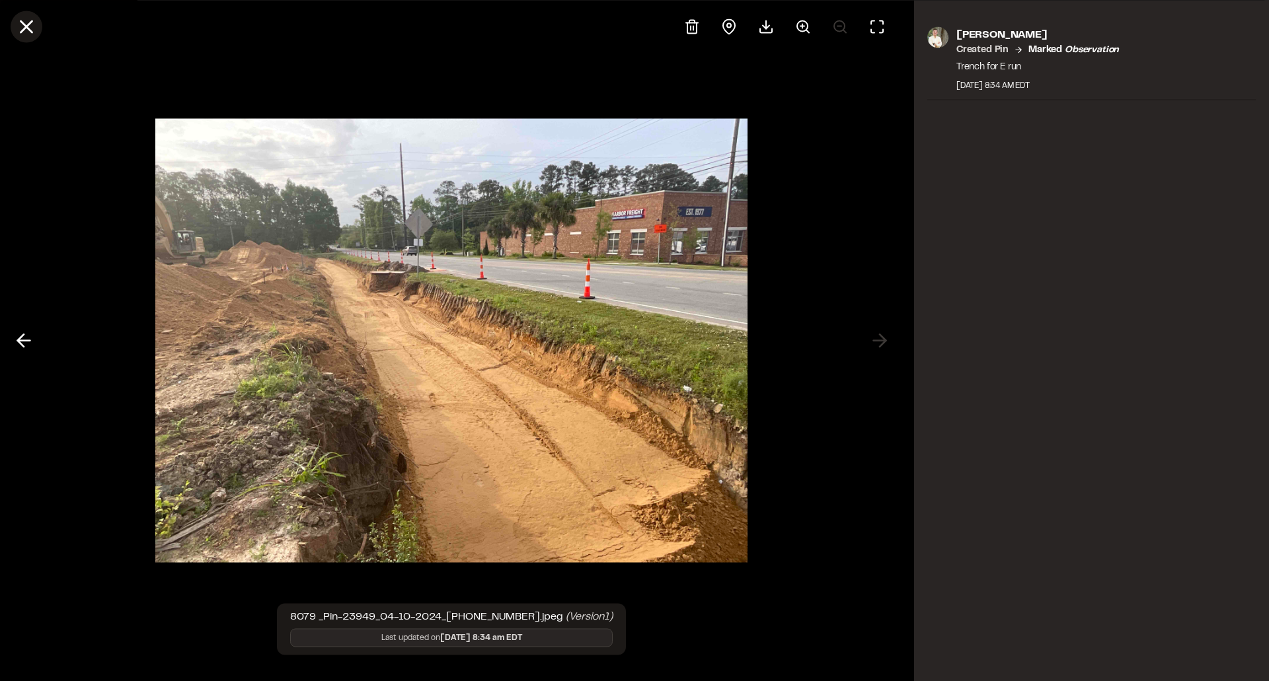
click at [30, 21] on line at bounding box center [26, 26] width 11 height 11
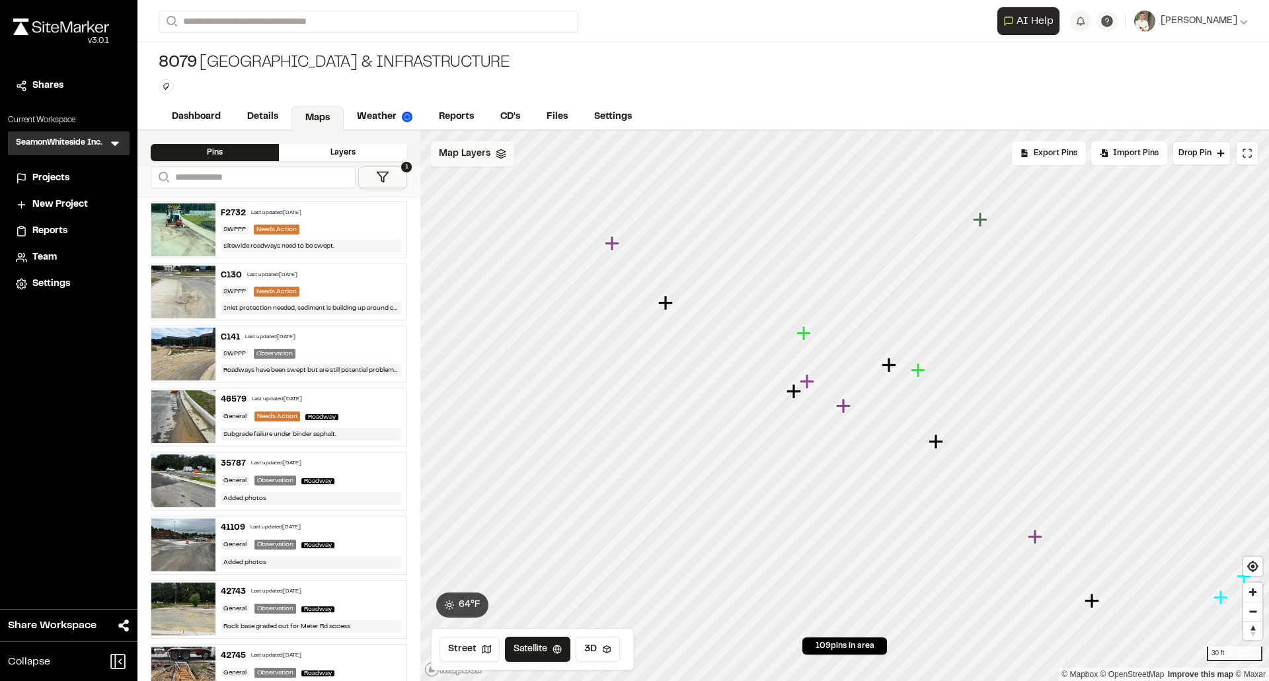
click at [809, 381] on icon "Map marker" at bounding box center [806, 381] width 15 height 15
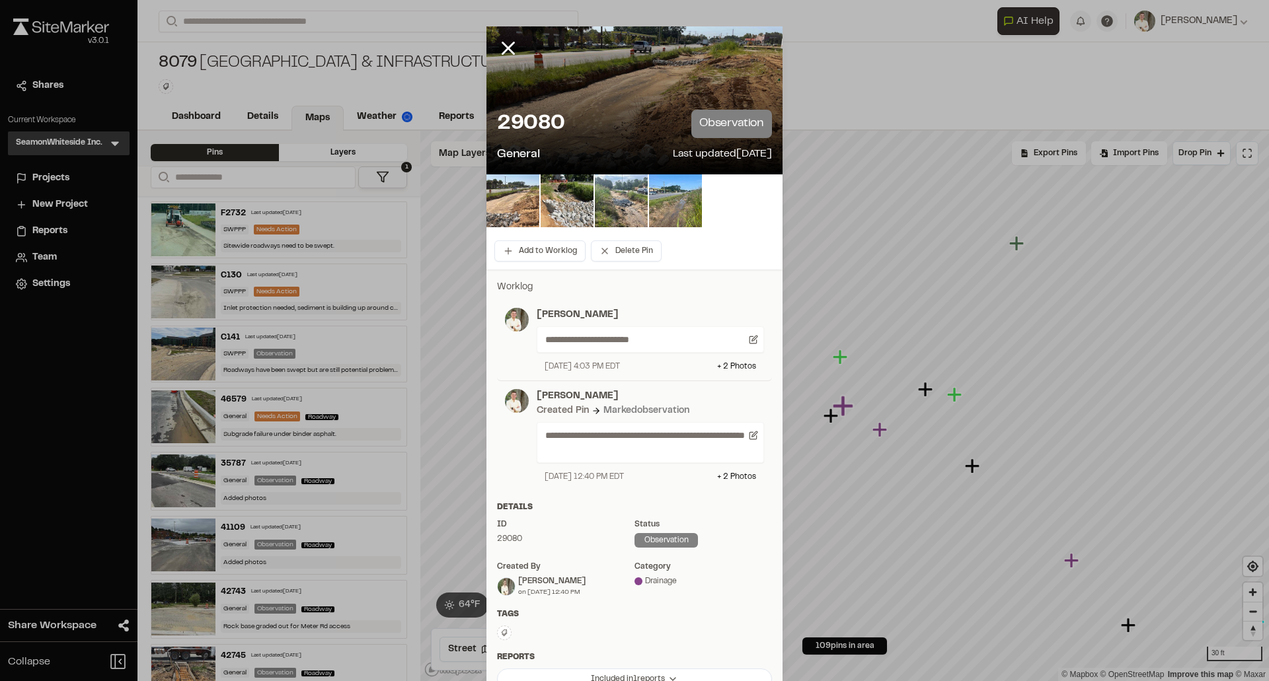
click at [520, 191] on img at bounding box center [512, 200] width 53 height 53
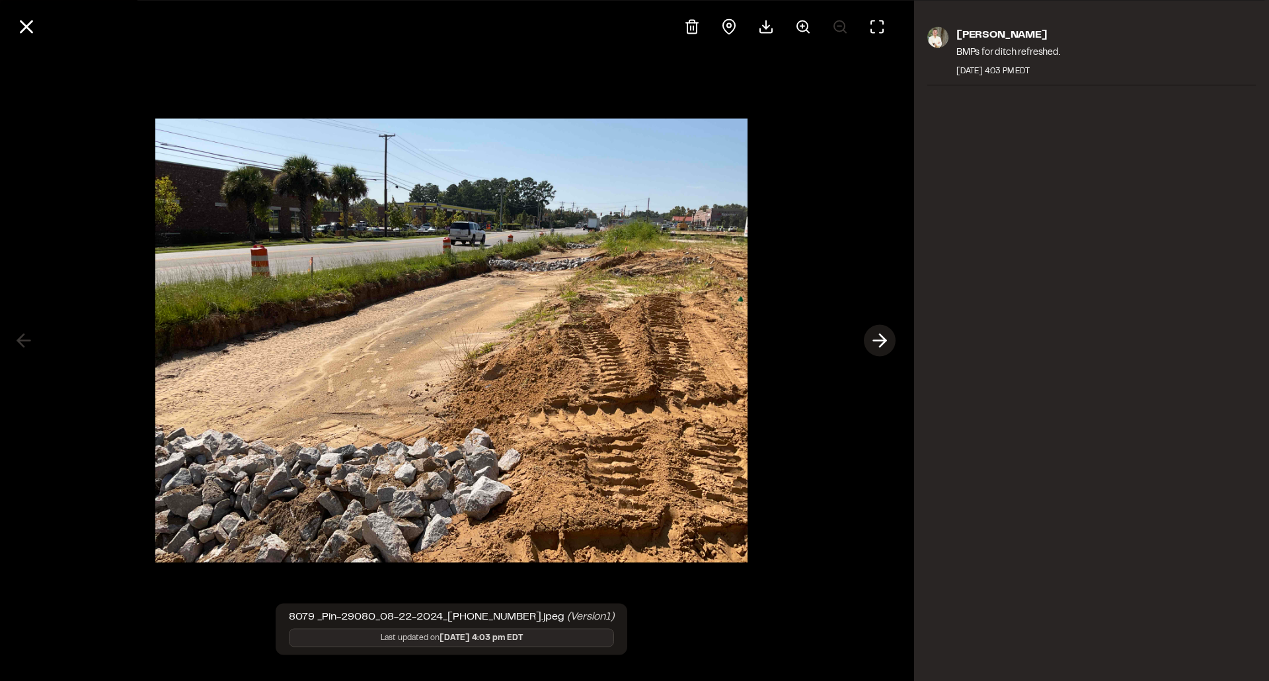
click at [878, 339] on icon at bounding box center [879, 341] width 21 height 22
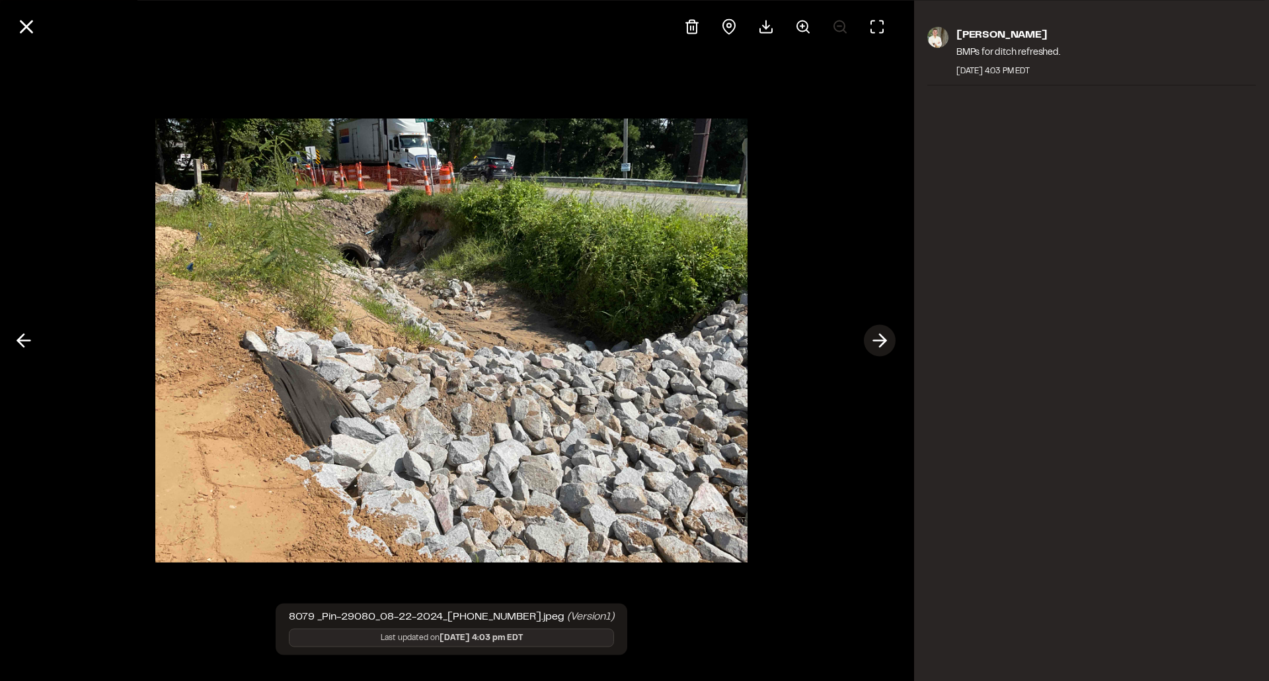
click at [878, 339] on icon at bounding box center [879, 341] width 21 height 22
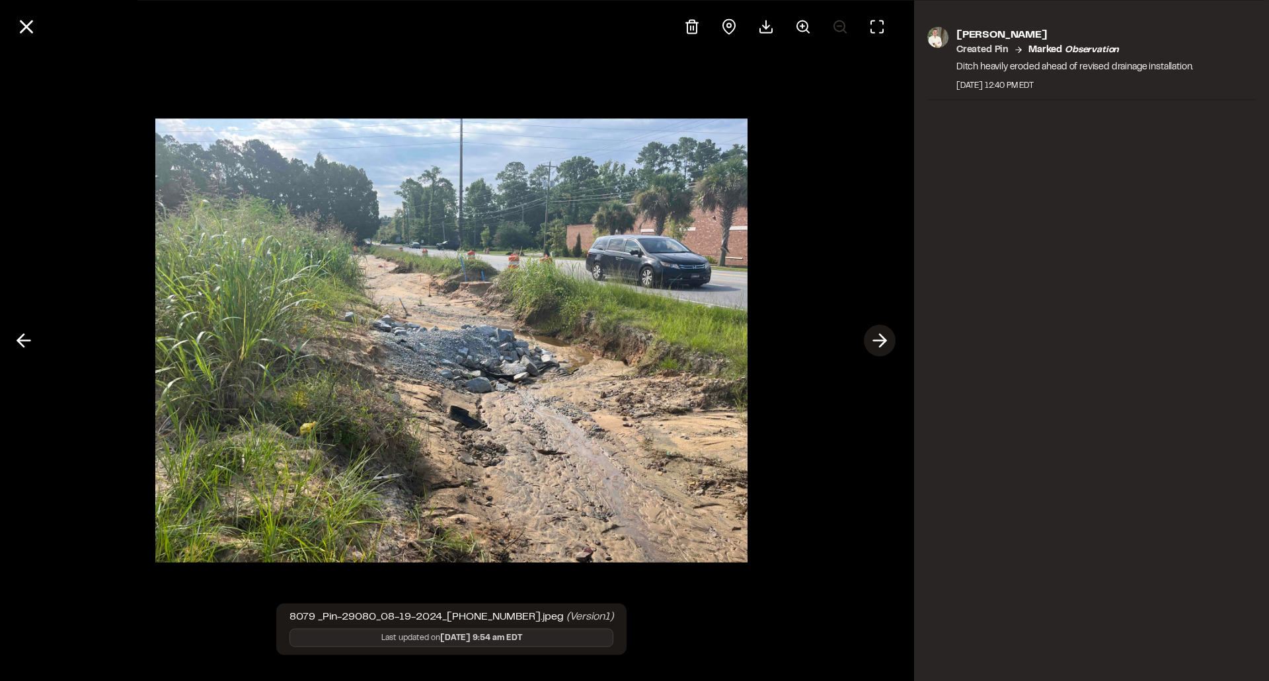
click at [878, 341] on line at bounding box center [879, 341] width 13 height 0
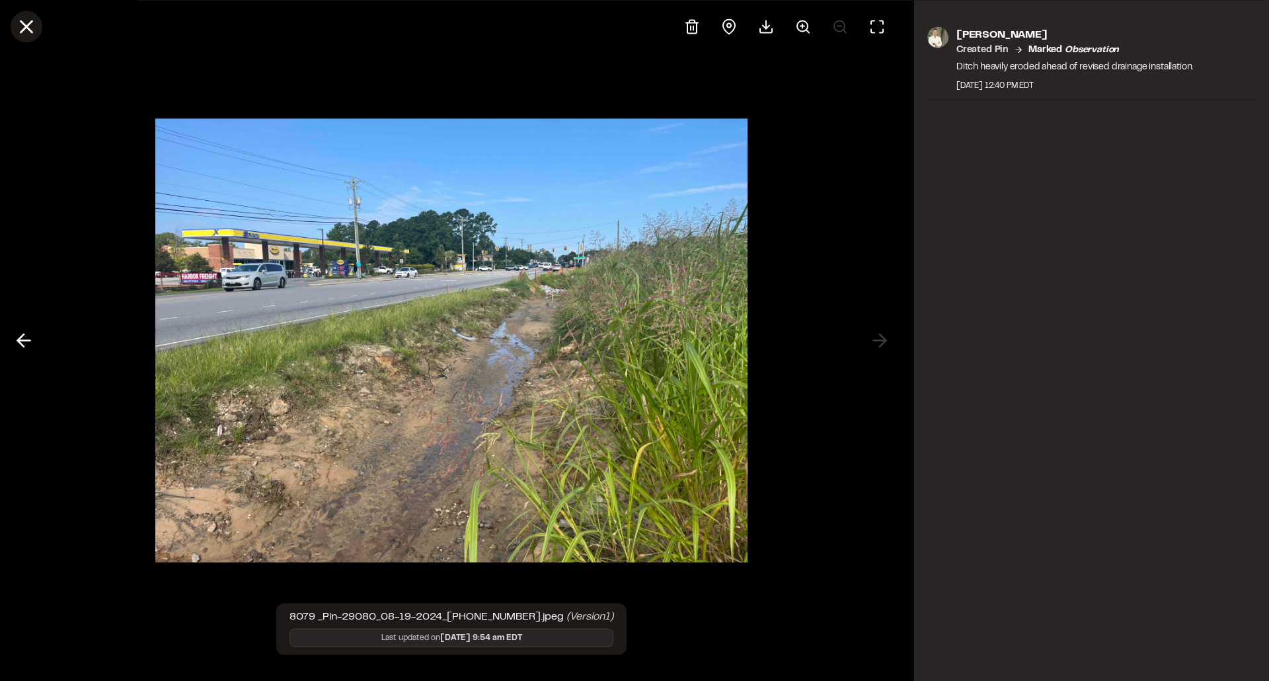
click at [24, 26] on icon at bounding box center [26, 26] width 22 height 22
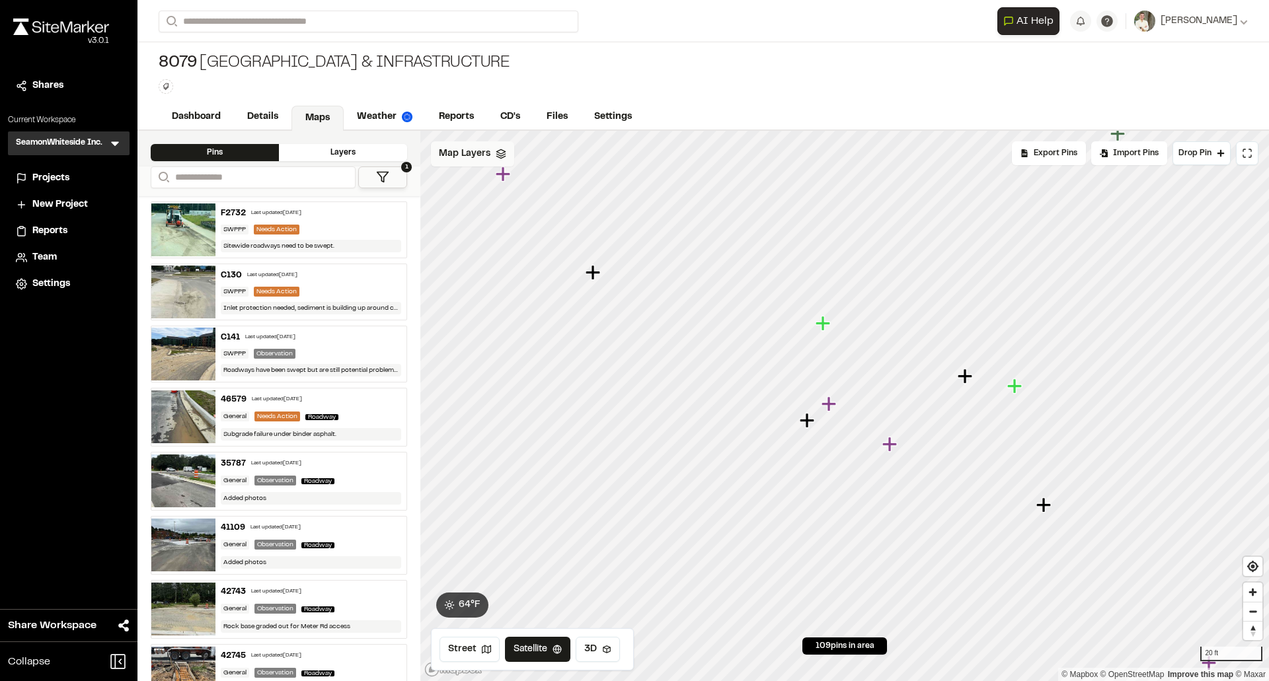
click at [967, 379] on icon "Map marker" at bounding box center [964, 376] width 15 height 15
click at [473, 303] on icon "Map marker" at bounding box center [471, 302] width 15 height 15
click at [919, 410] on icon "Map marker" at bounding box center [922, 407] width 17 height 17
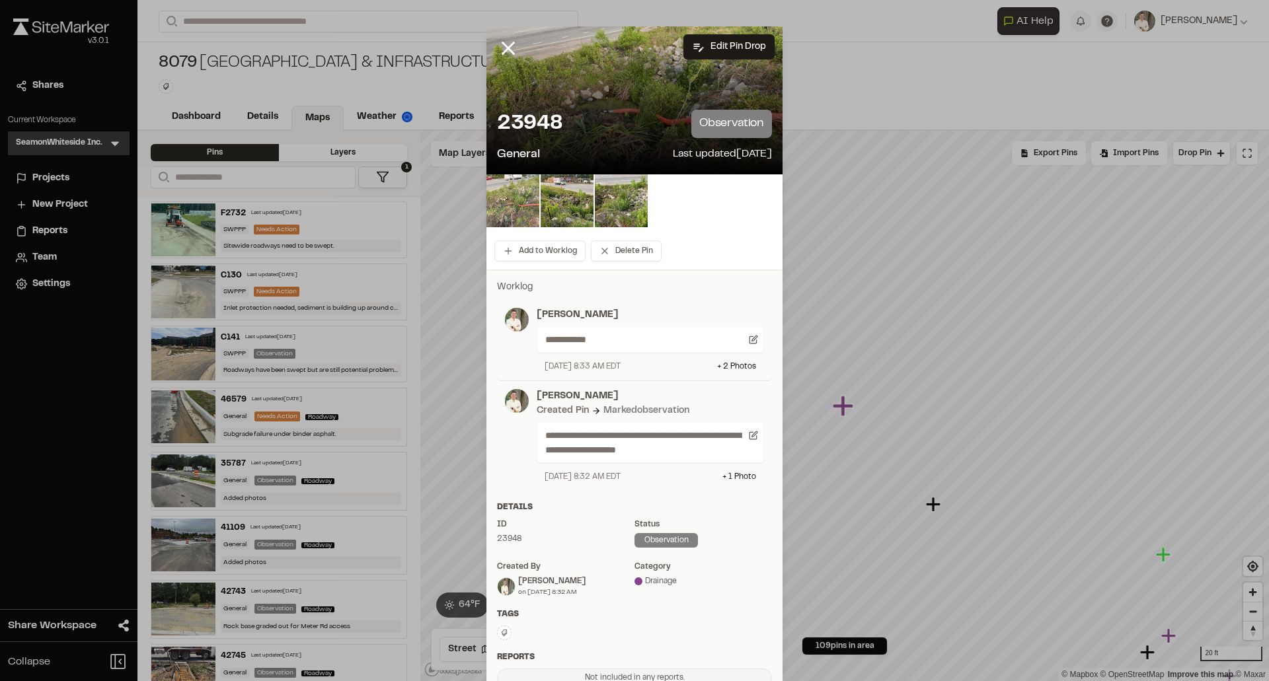
click at [520, 198] on img at bounding box center [512, 200] width 53 height 53
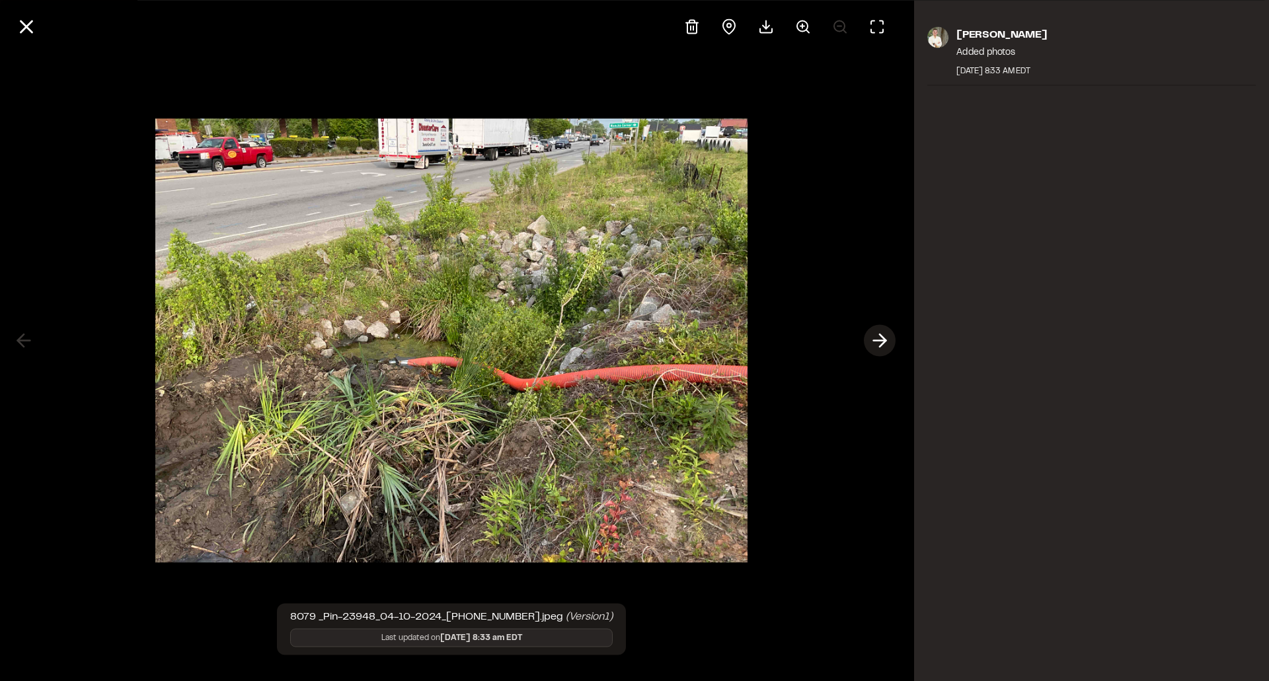
click at [883, 344] on polyline at bounding box center [882, 340] width 6 height 13
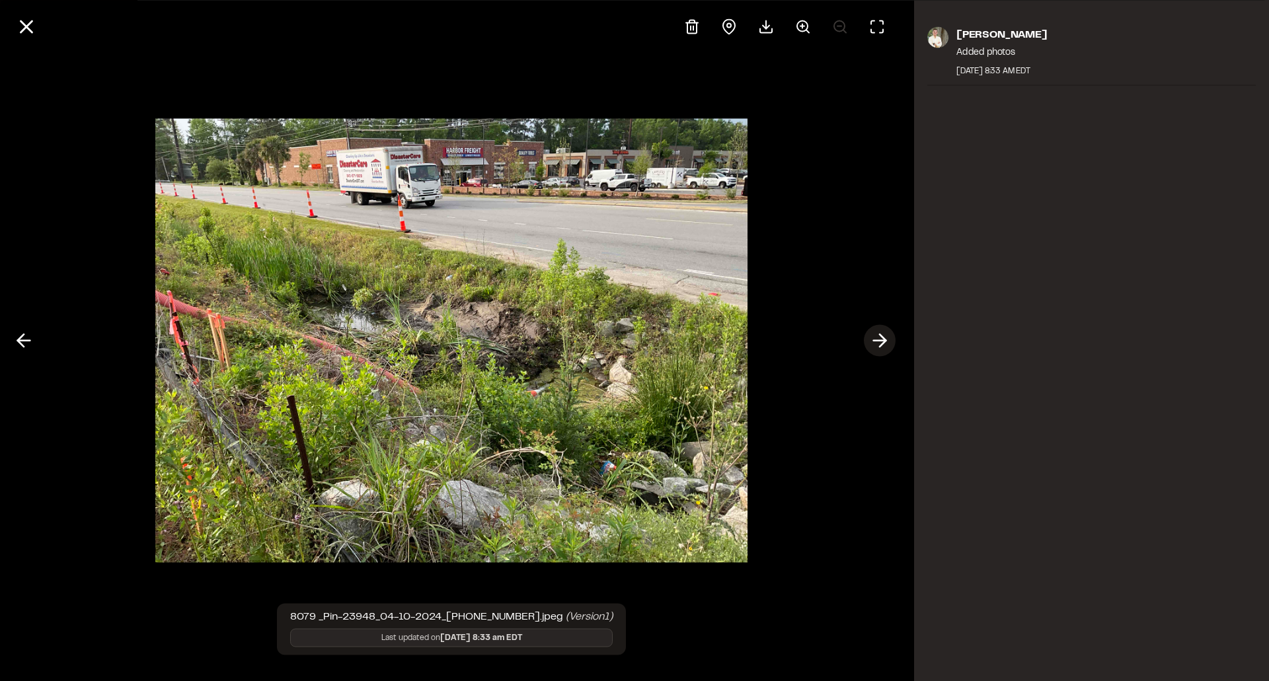
click at [883, 344] on polyline at bounding box center [882, 340] width 6 height 13
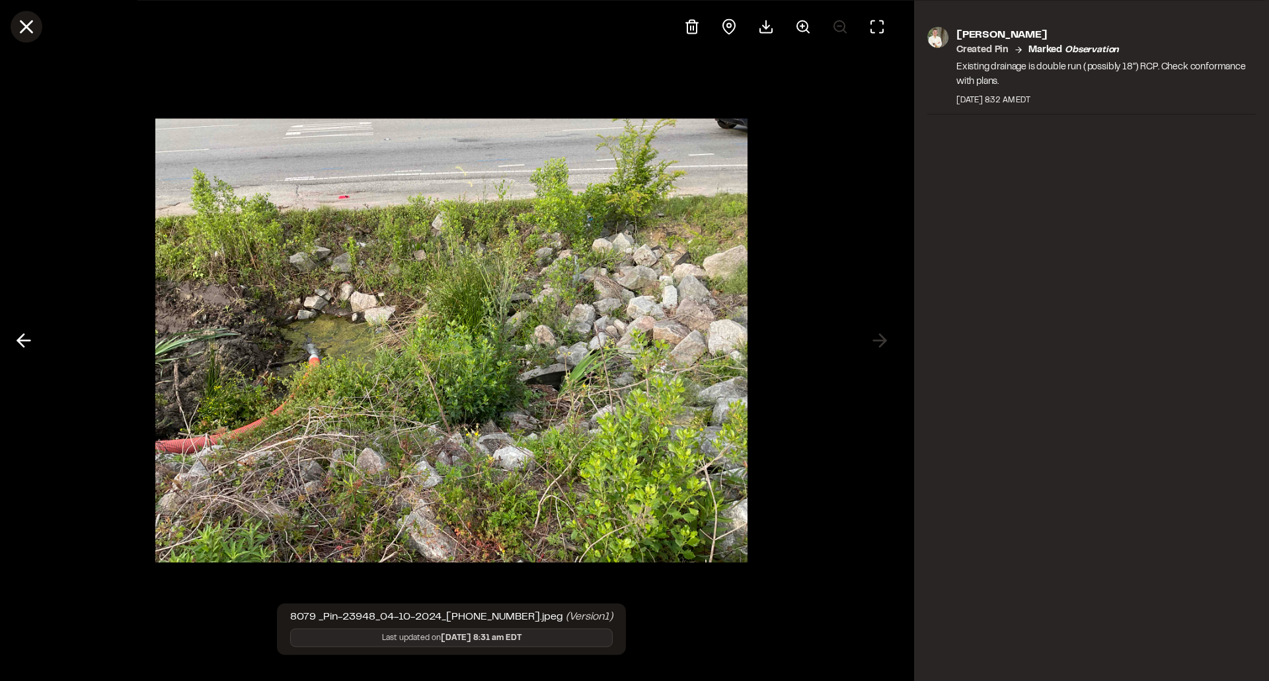
click at [33, 24] on icon at bounding box center [26, 26] width 22 height 22
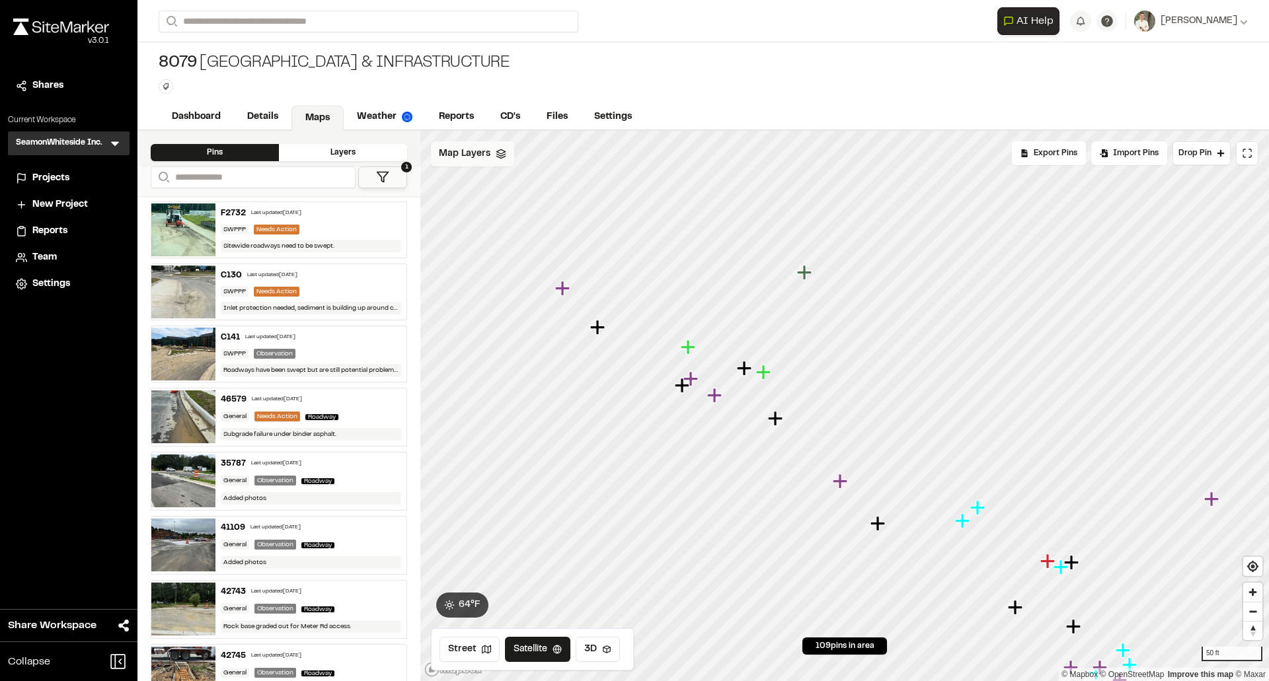
click at [812, 276] on icon "Map marker" at bounding box center [805, 272] width 17 height 17
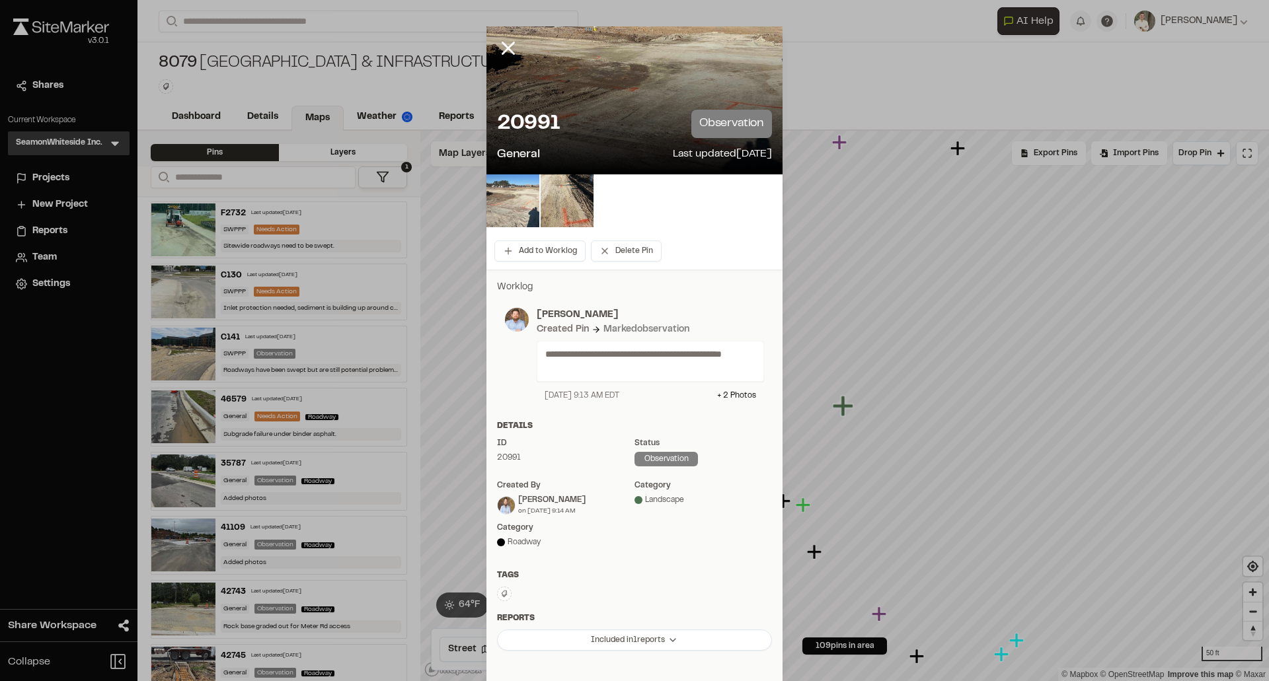
click at [500, 198] on img at bounding box center [512, 200] width 53 height 53
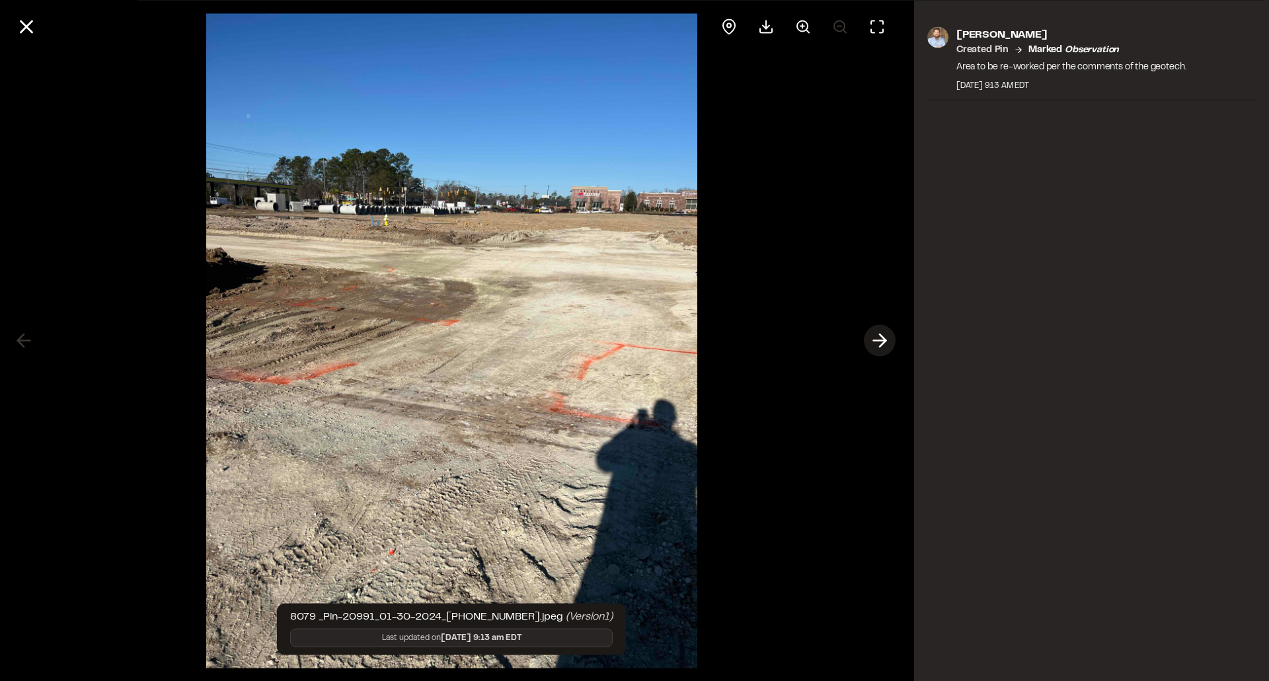
click at [884, 335] on icon at bounding box center [879, 341] width 21 height 22
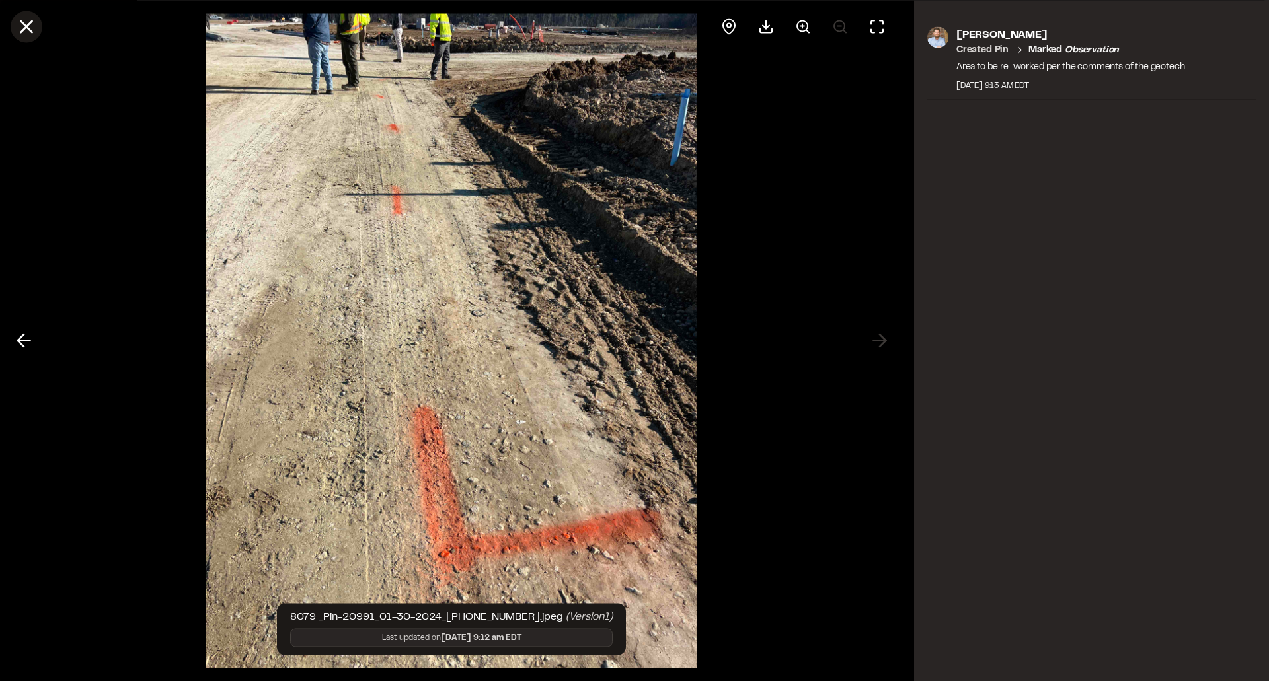
click at [26, 30] on icon at bounding box center [26, 26] width 22 height 22
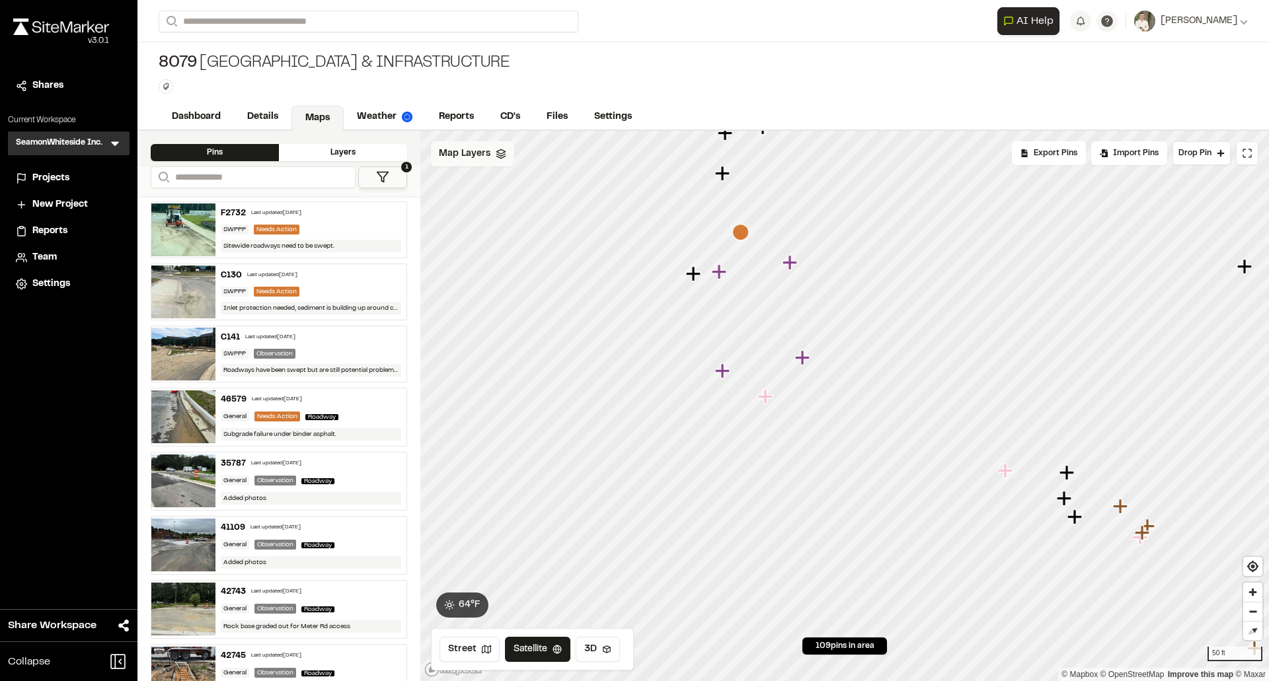
click at [772, 396] on icon "Map marker" at bounding box center [765, 396] width 15 height 15
click at [804, 408] on icon "Map marker" at bounding box center [807, 399] width 17 height 17
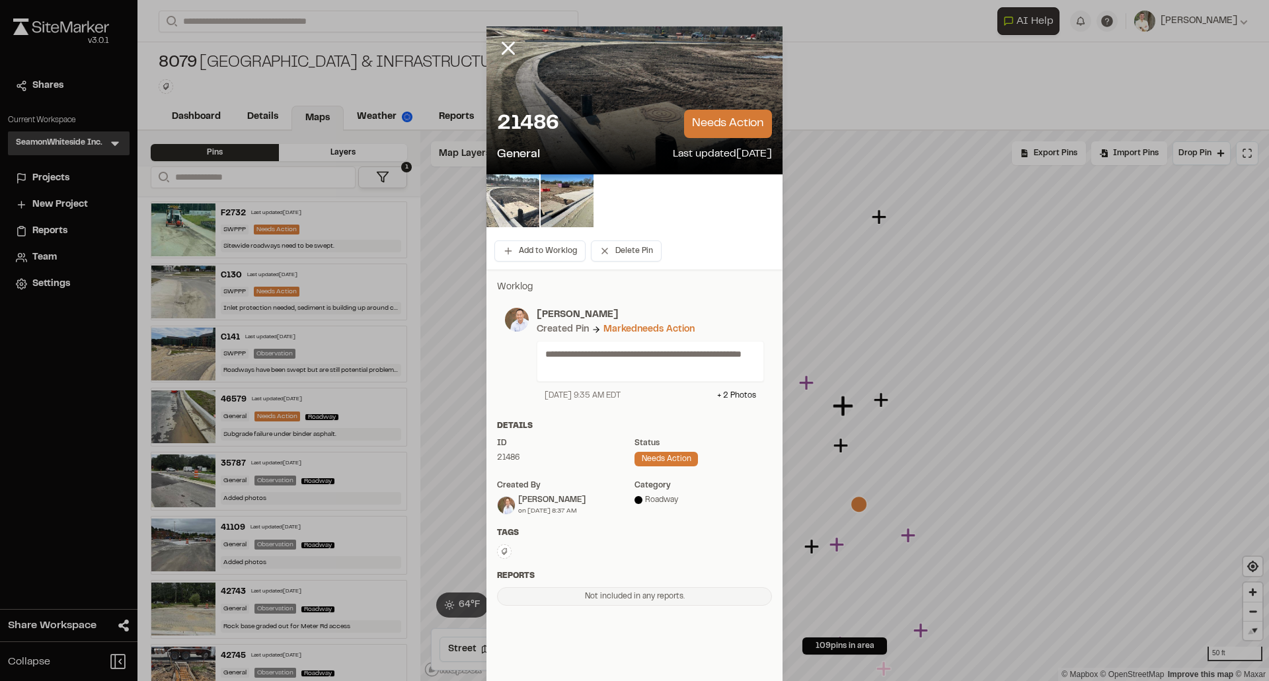
click at [522, 200] on img at bounding box center [512, 200] width 53 height 53
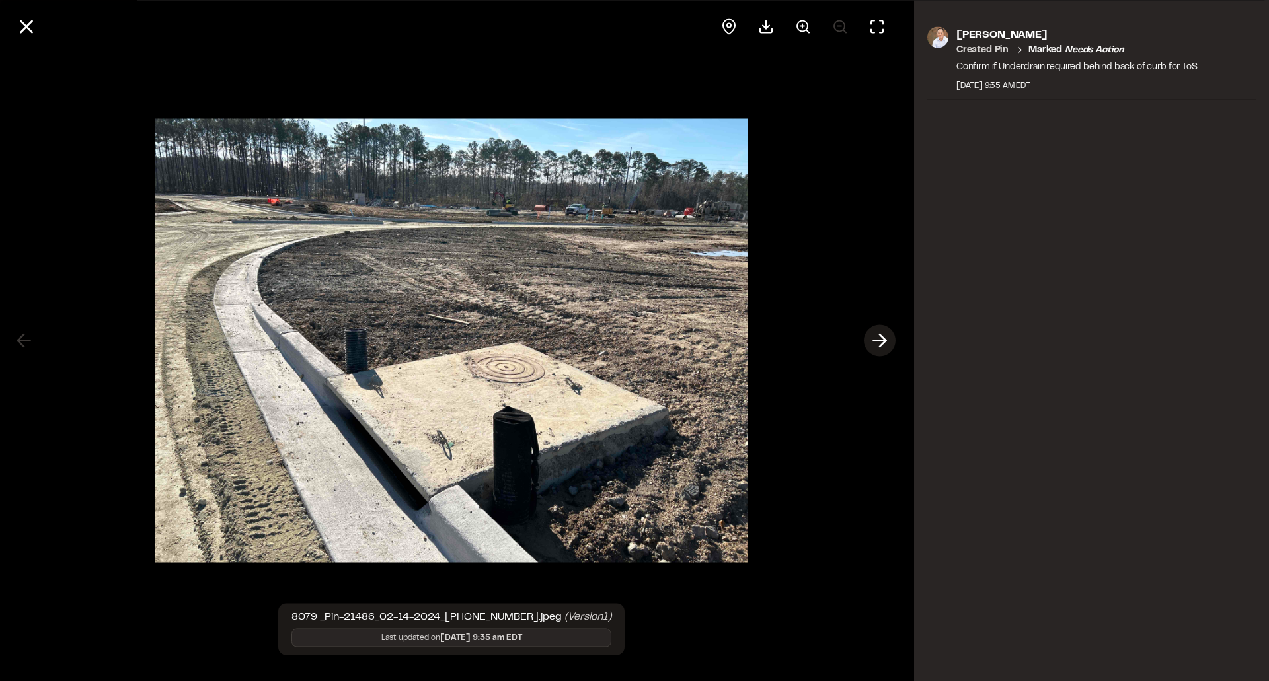
click at [879, 349] on icon at bounding box center [879, 341] width 21 height 22
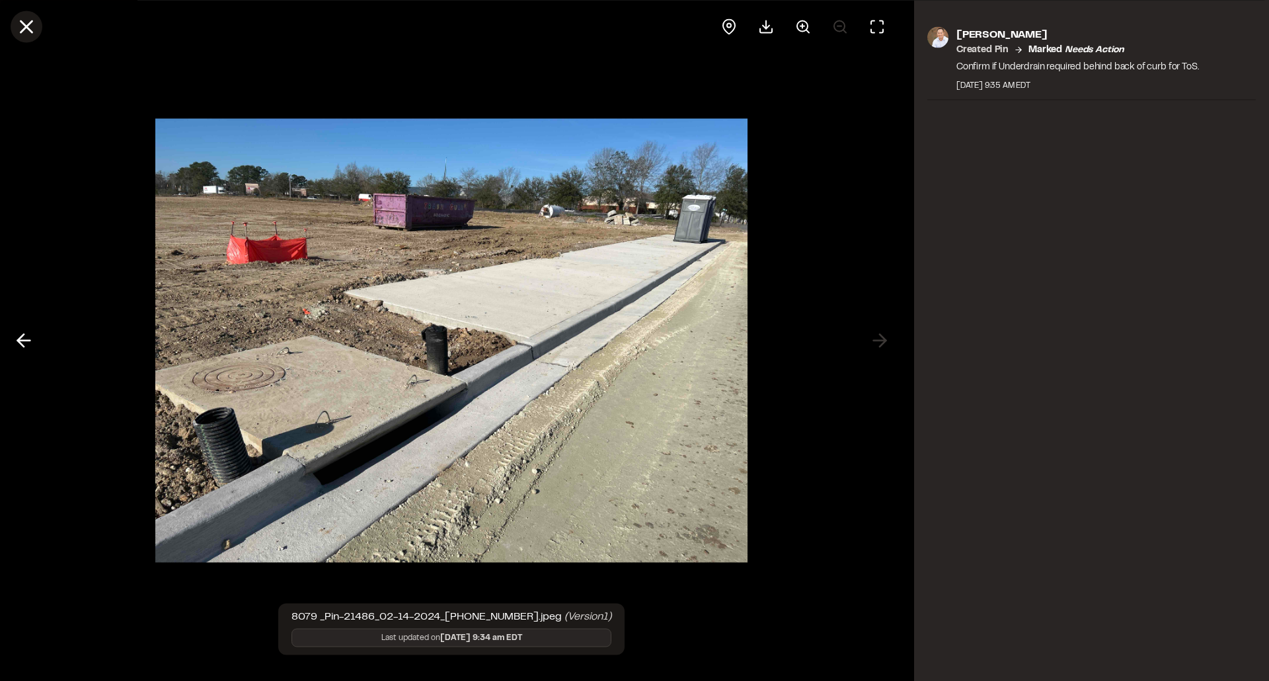
click at [28, 37] on icon at bounding box center [26, 26] width 22 height 22
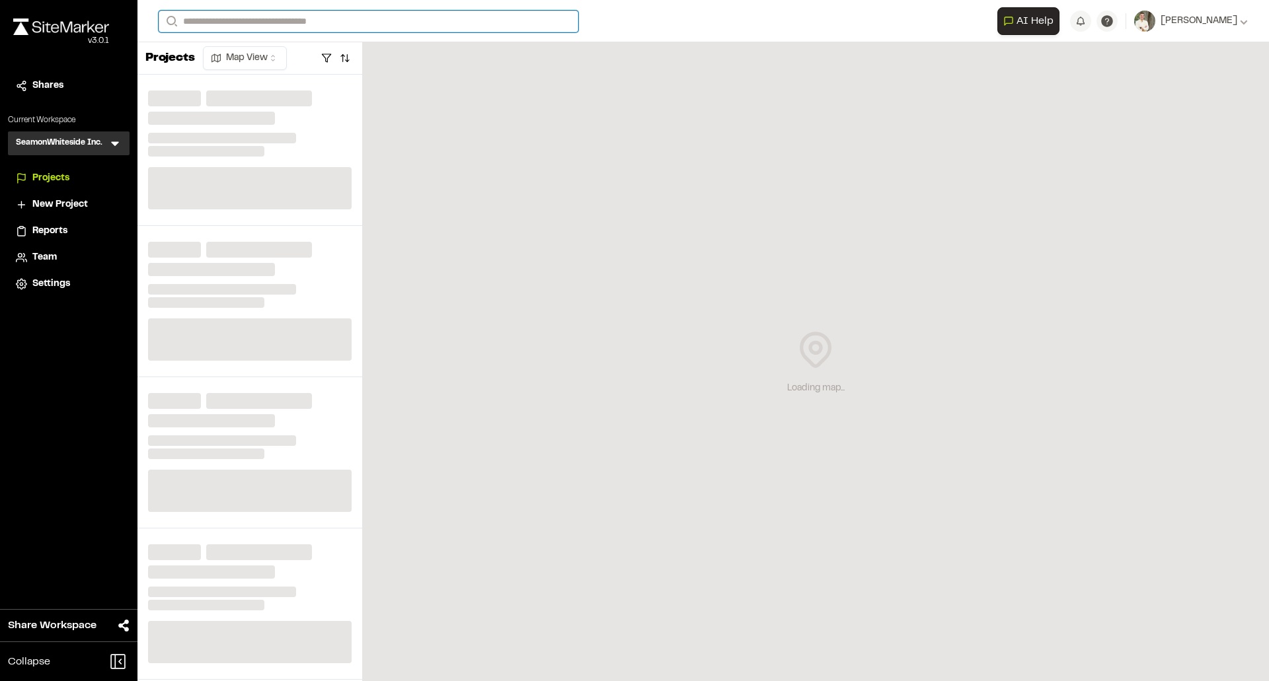
click at [466, 19] on input "Search" at bounding box center [369, 22] width 420 height 22
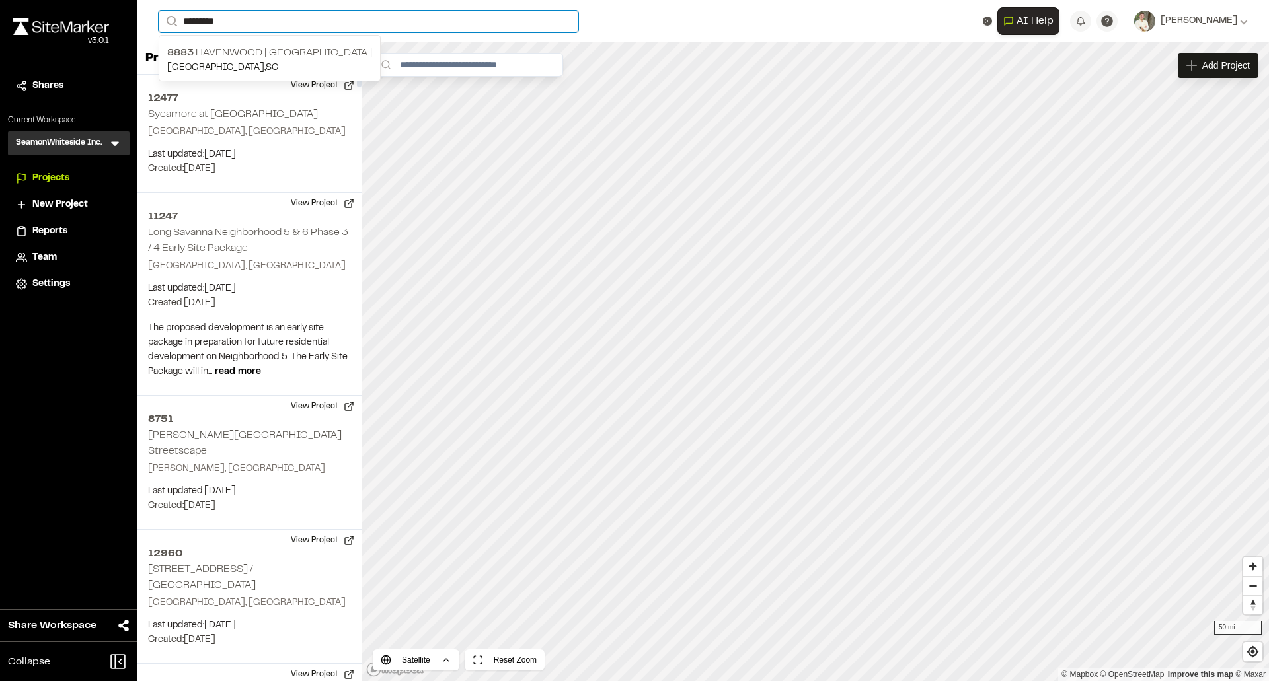
type input "*********"
click at [270, 53] on p "8883 Havenwood St Ives" at bounding box center [269, 53] width 205 height 16
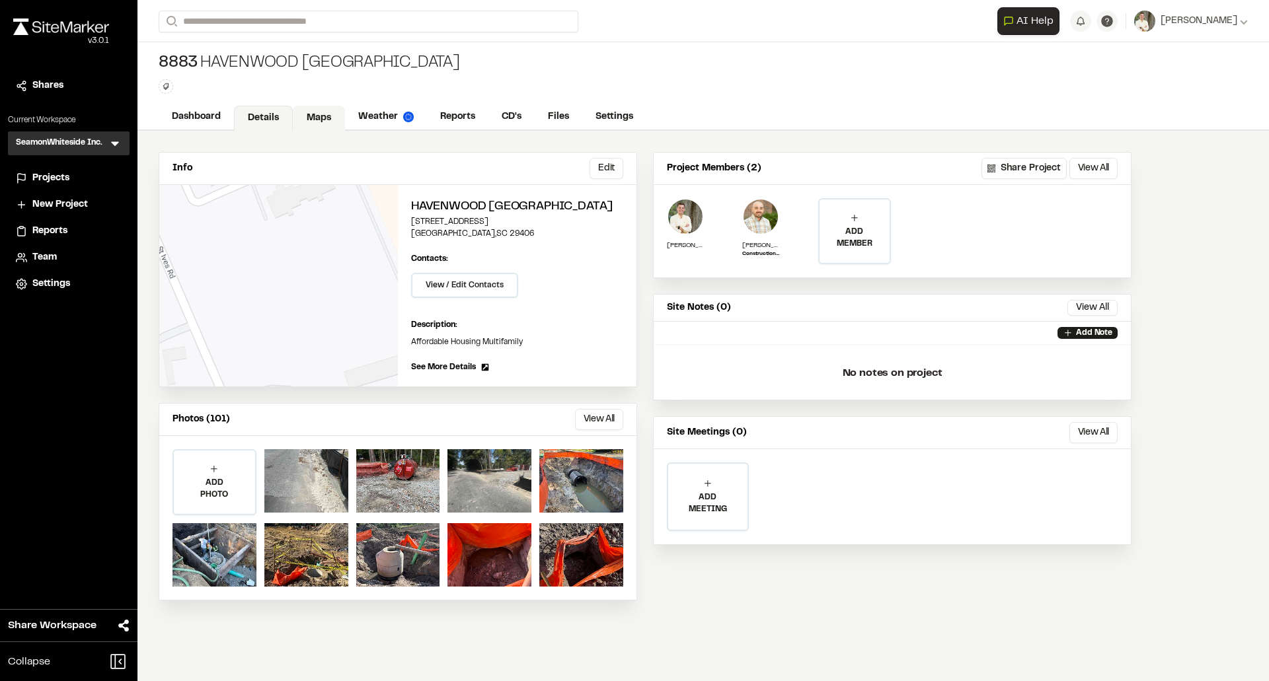
click at [340, 122] on link "Maps" at bounding box center [319, 118] width 52 height 25
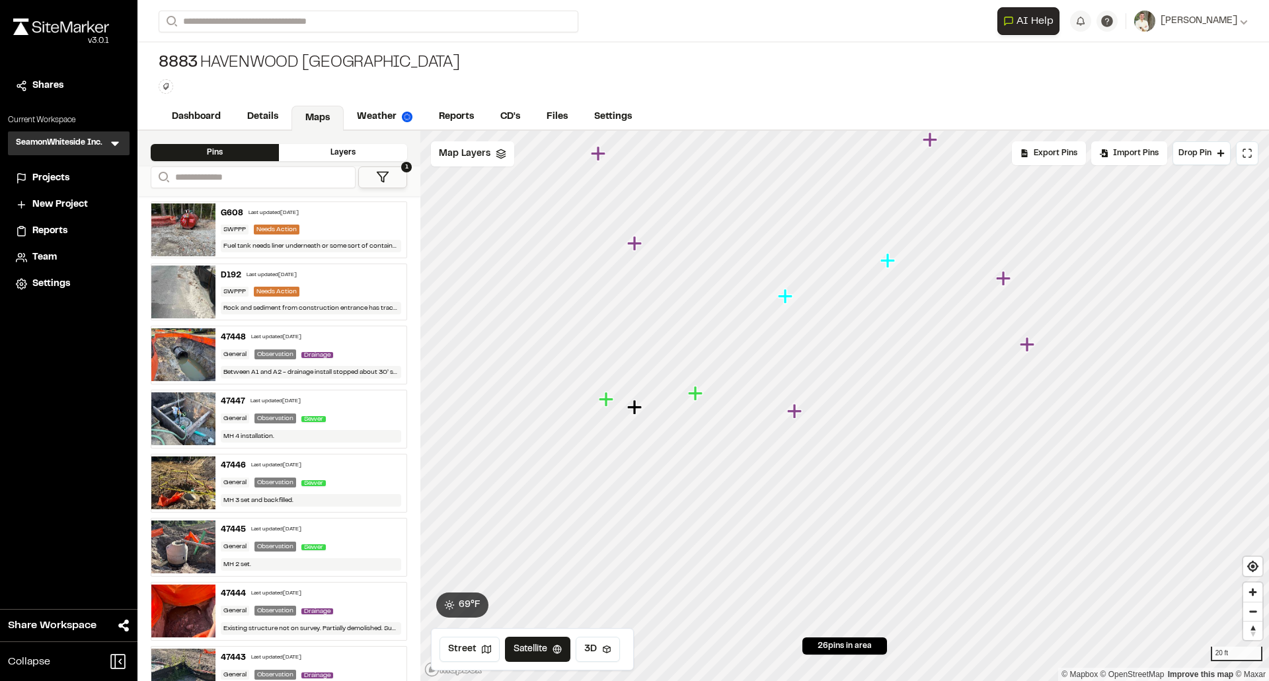
click at [688, 399] on icon "Map marker" at bounding box center [696, 393] width 17 height 17
click at [757, 412] on icon "Map marker" at bounding box center [754, 411] width 15 height 15
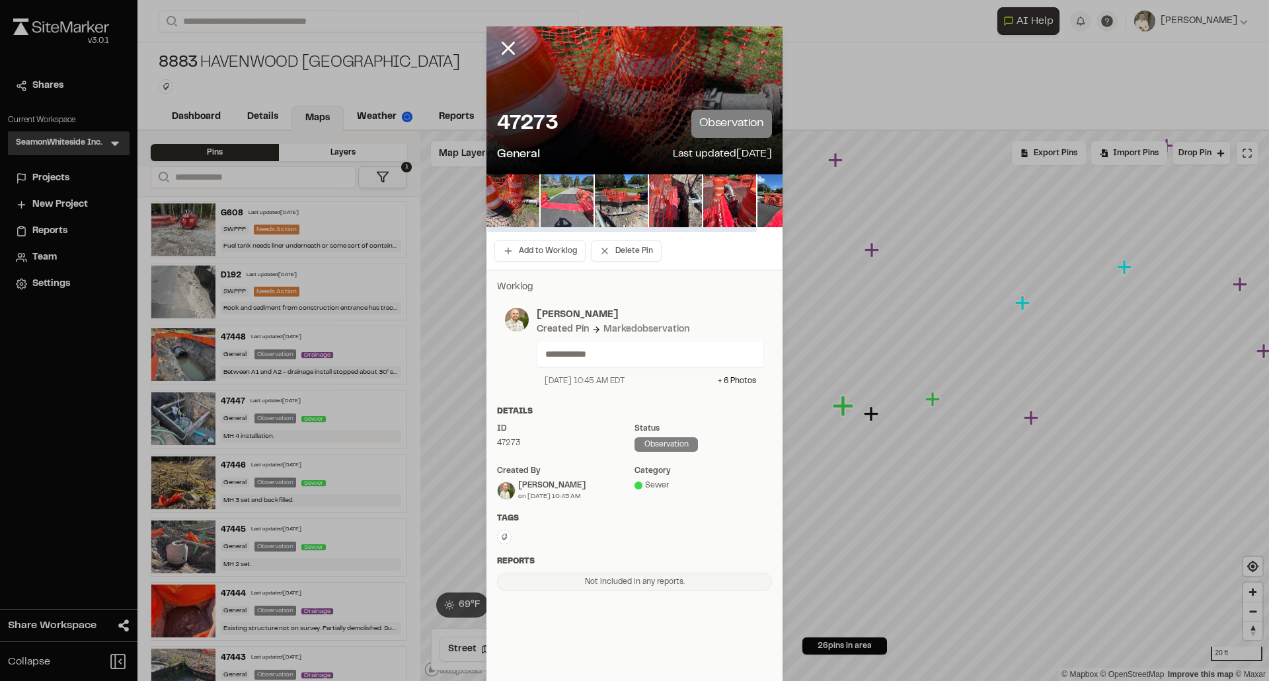
click at [556, 197] on img at bounding box center [566, 200] width 53 height 53
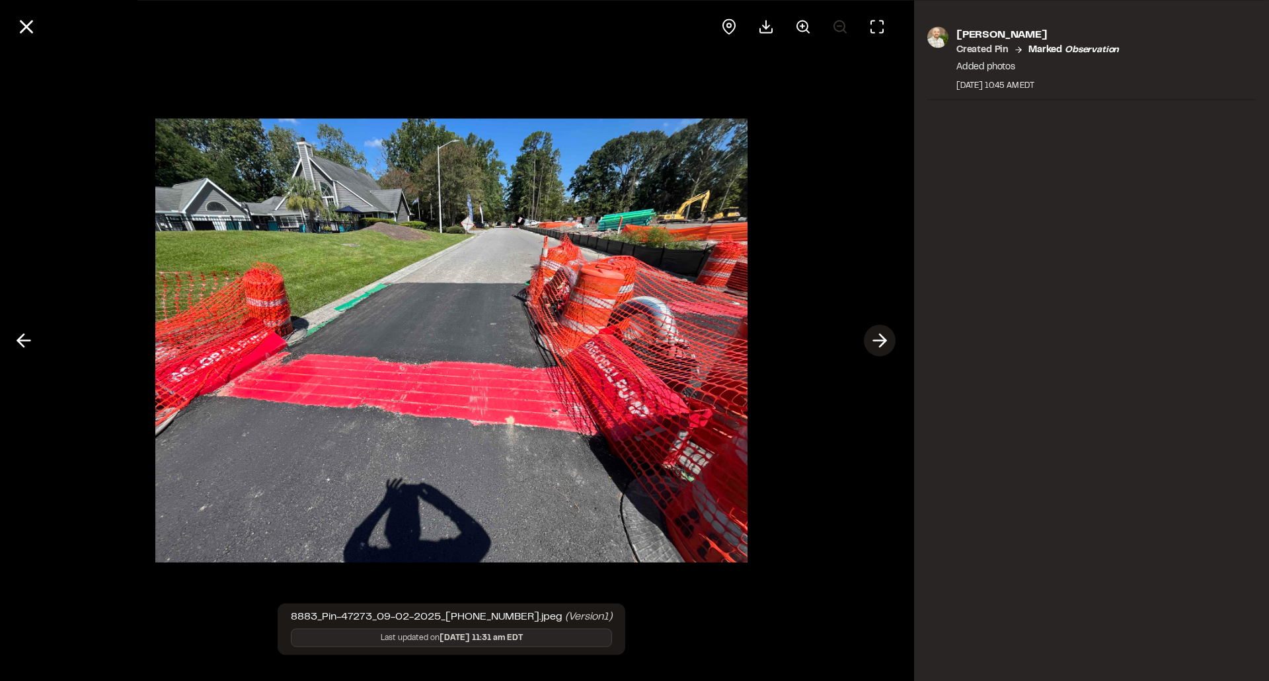
click at [879, 336] on icon at bounding box center [879, 341] width 21 height 22
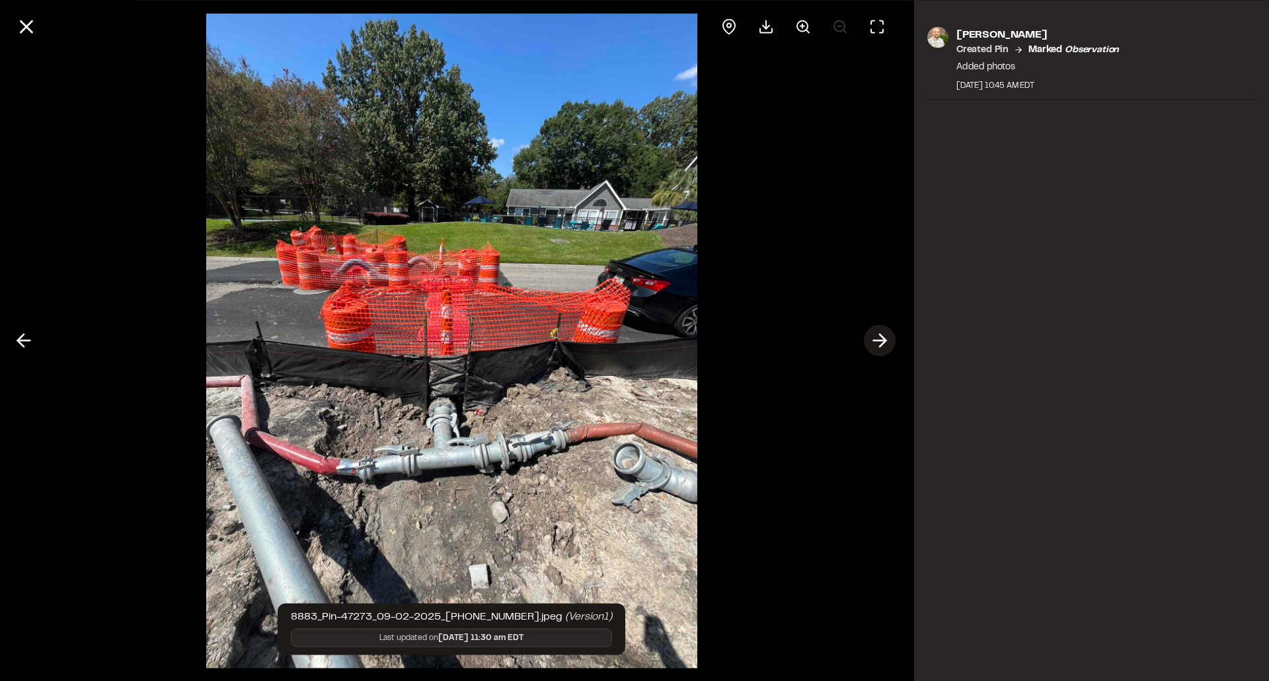
click at [878, 336] on icon at bounding box center [879, 341] width 21 height 22
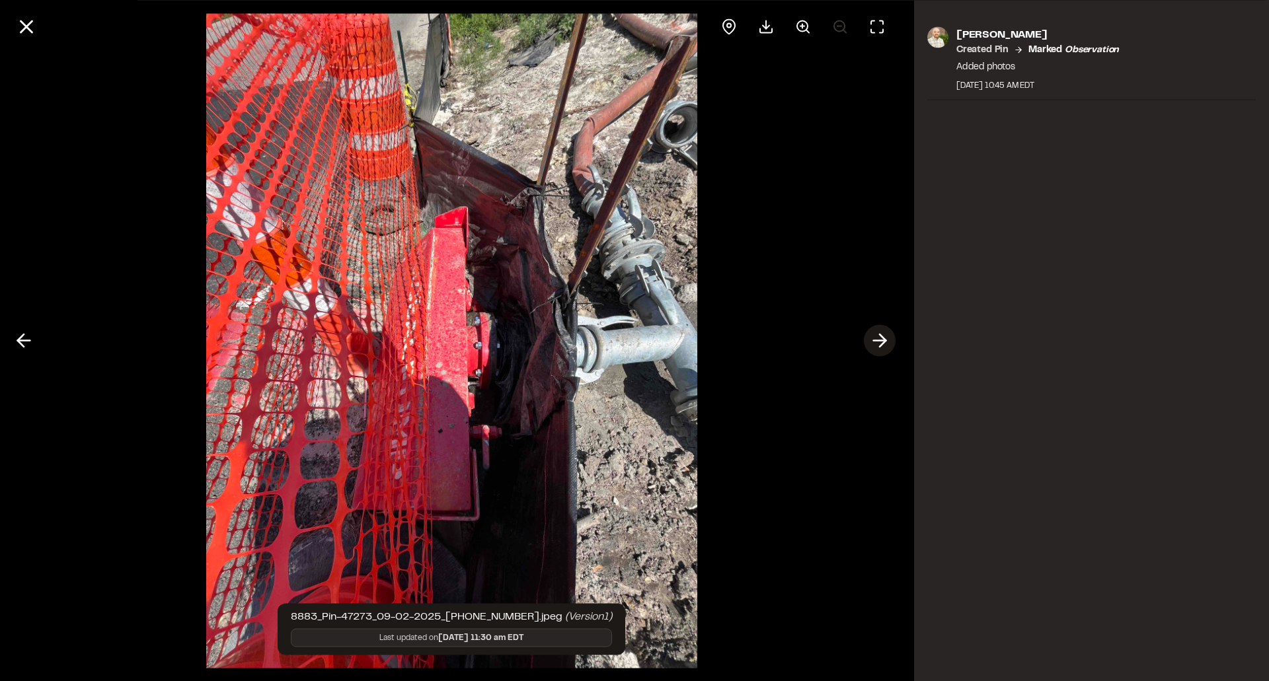
click at [876, 339] on icon at bounding box center [879, 341] width 21 height 22
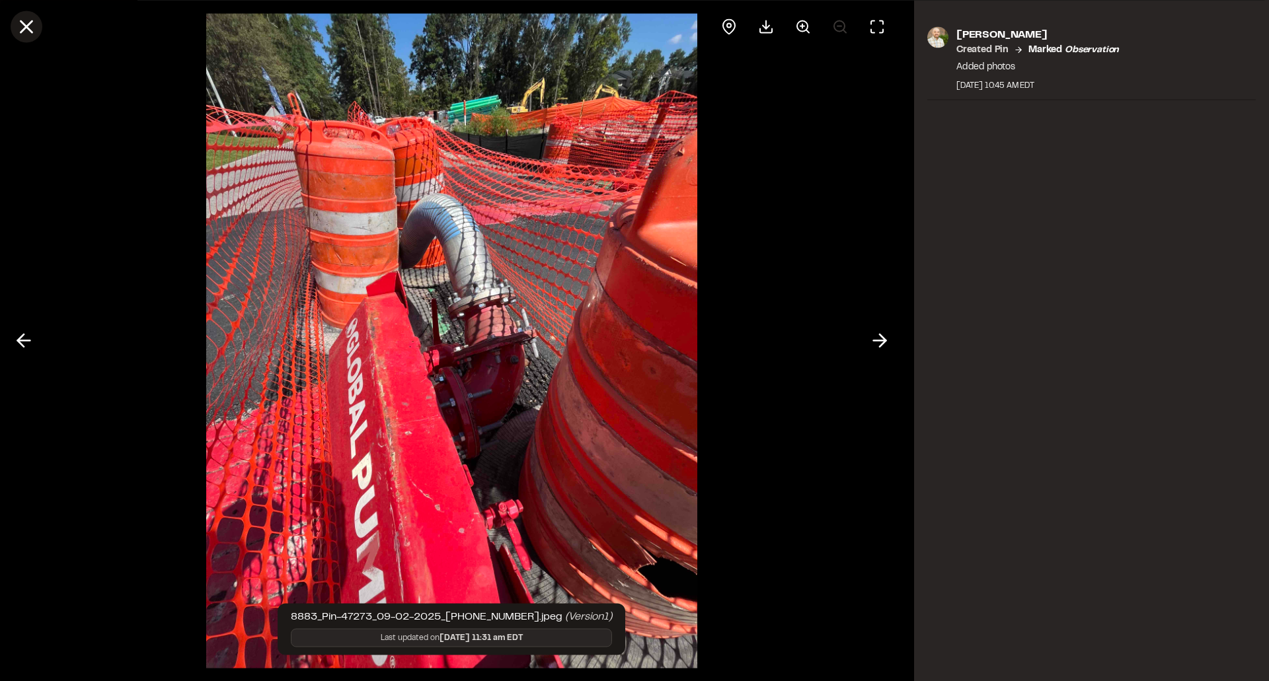
click at [35, 28] on icon at bounding box center [26, 26] width 22 height 22
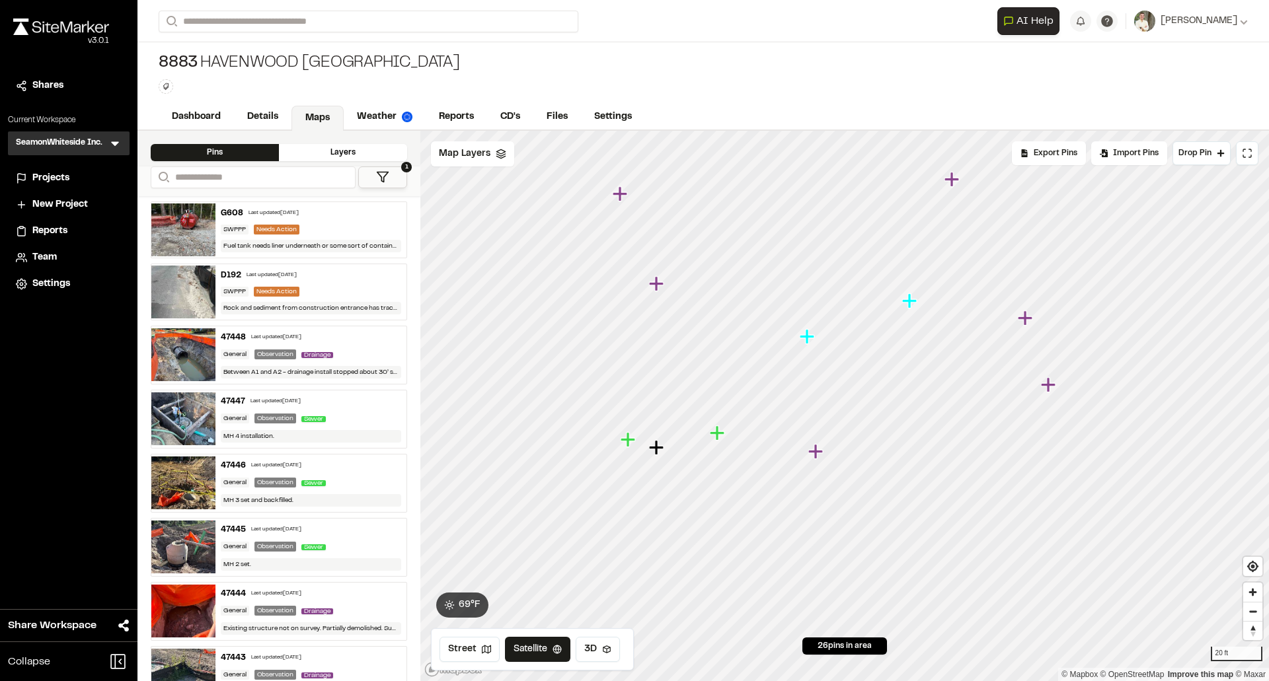
click at [720, 439] on icon "Map marker" at bounding box center [718, 433] width 17 height 17
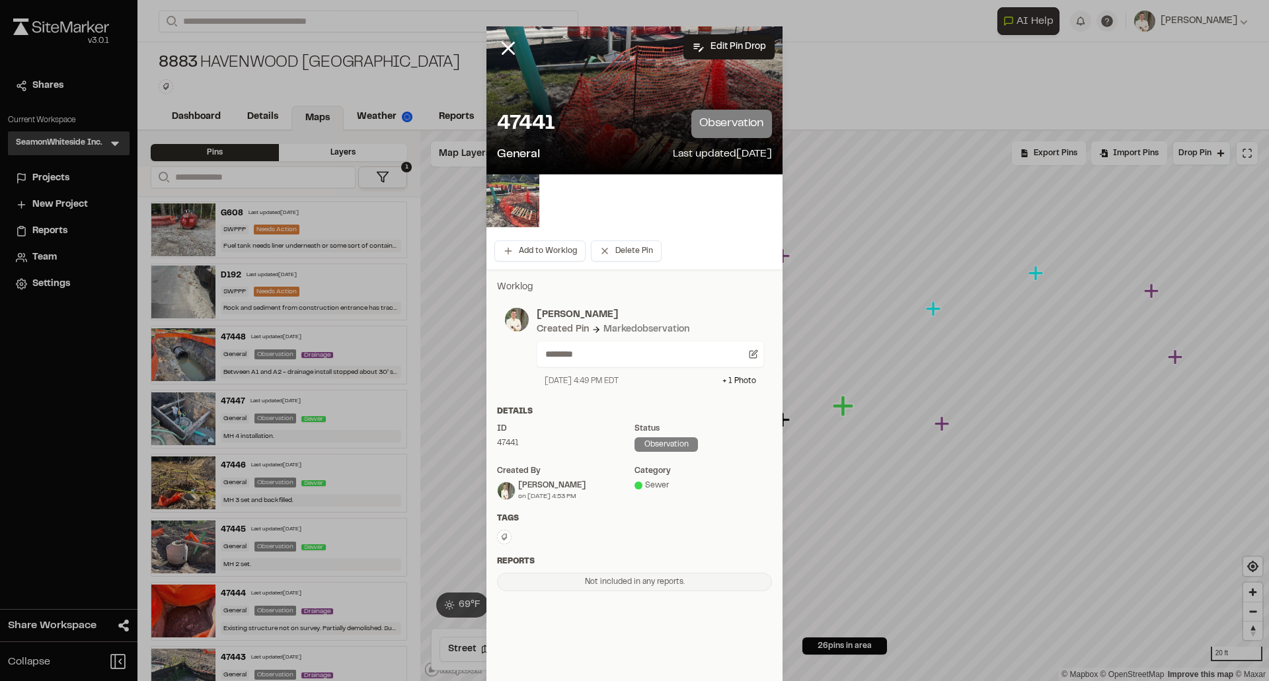
click at [513, 219] on img at bounding box center [512, 200] width 53 height 53
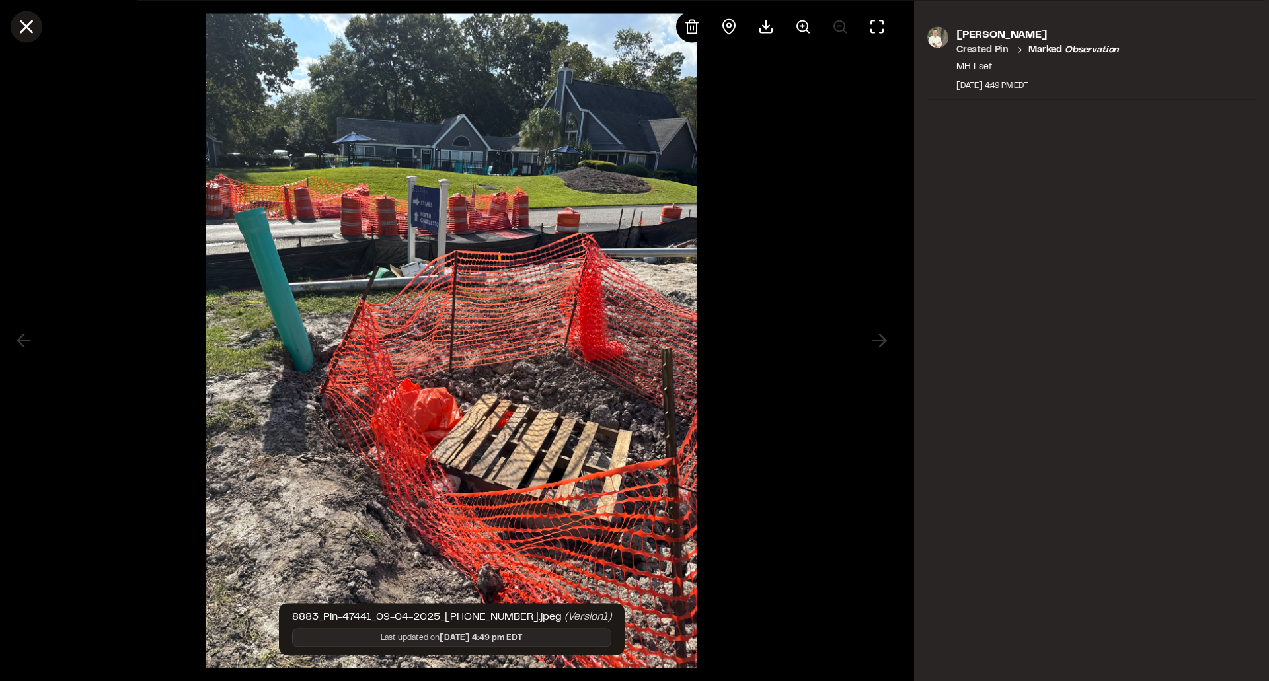
click at [21, 20] on icon at bounding box center [26, 26] width 22 height 22
